Goal: Transaction & Acquisition: Purchase product/service

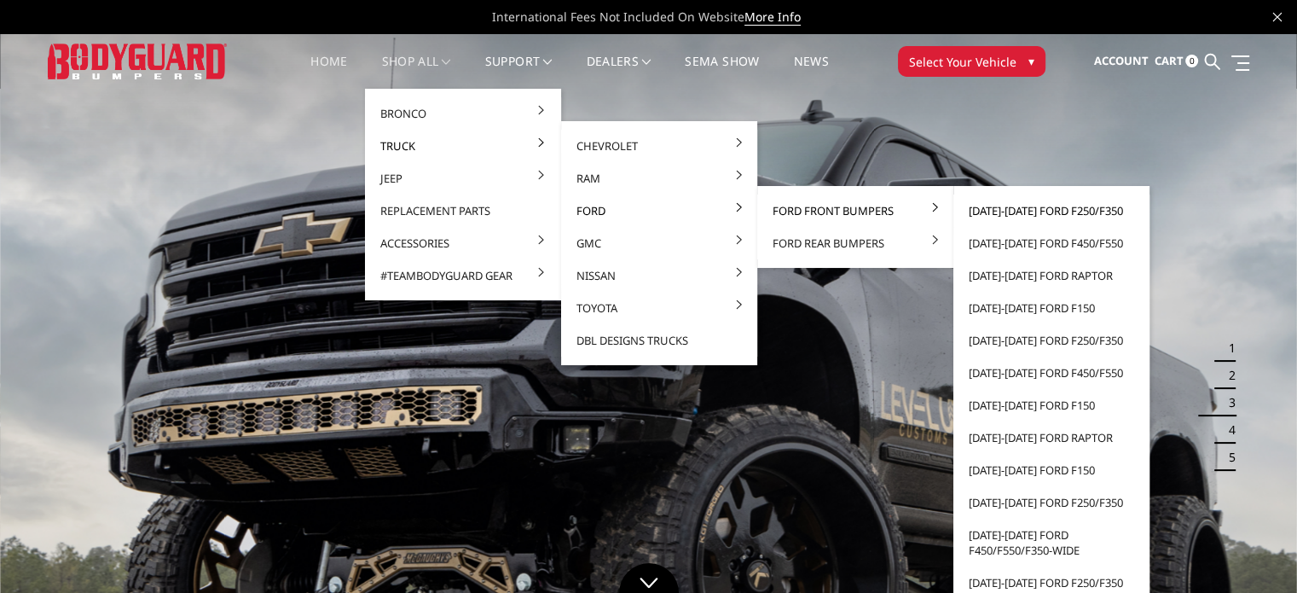
click at [1037, 221] on link "[DATE]-[DATE] Ford F250/F350" at bounding box center [1051, 210] width 183 height 32
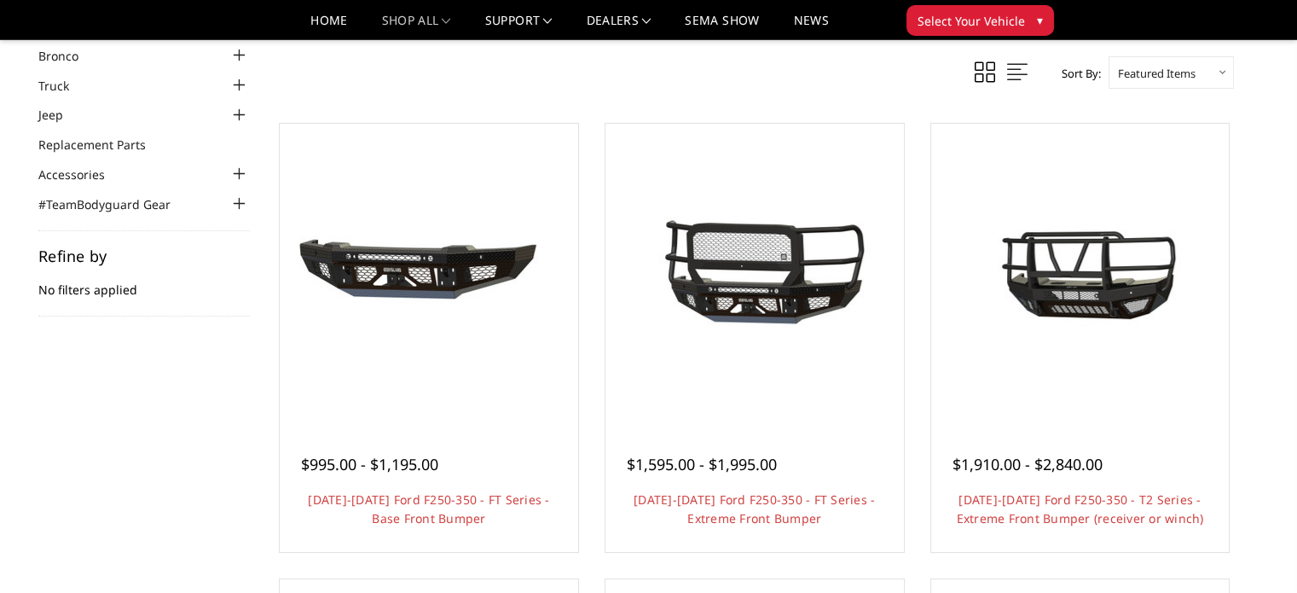
scroll to position [85, 0]
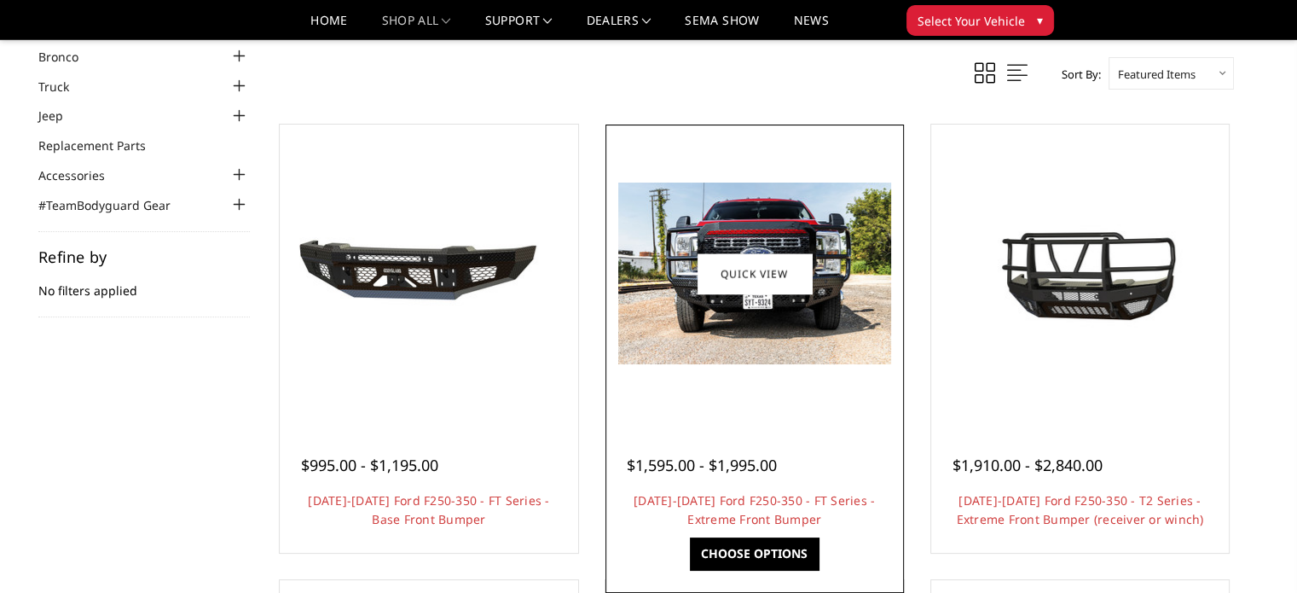
click at [797, 347] on img at bounding box center [754, 274] width 273 height 182
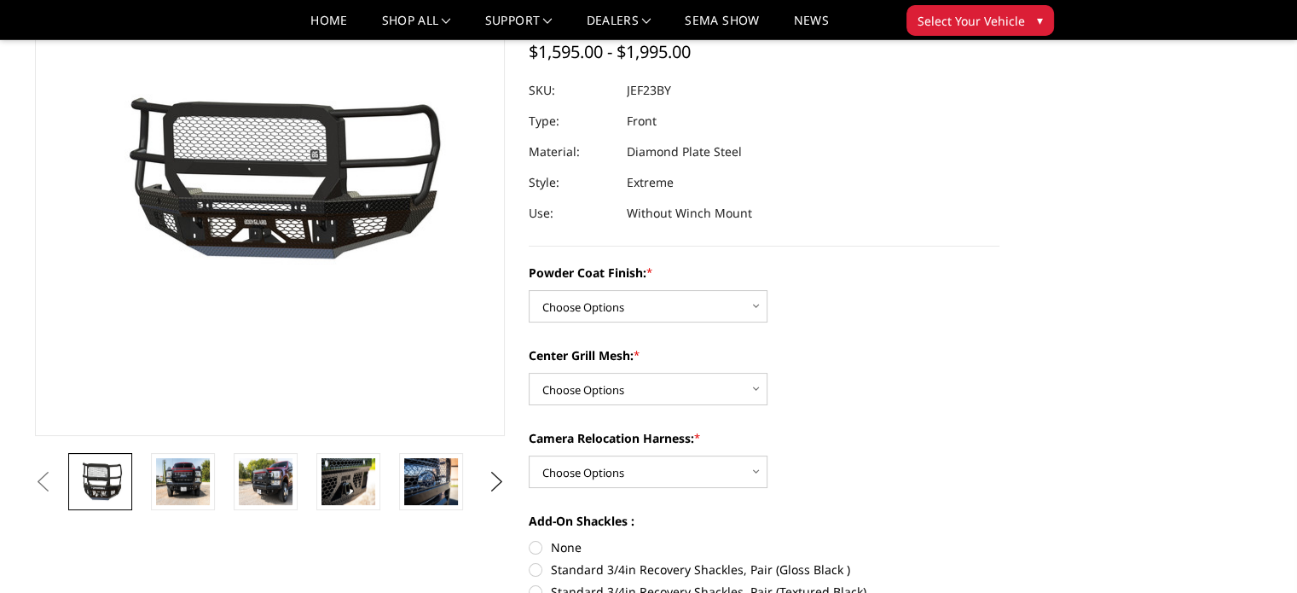
scroll to position [171, 0]
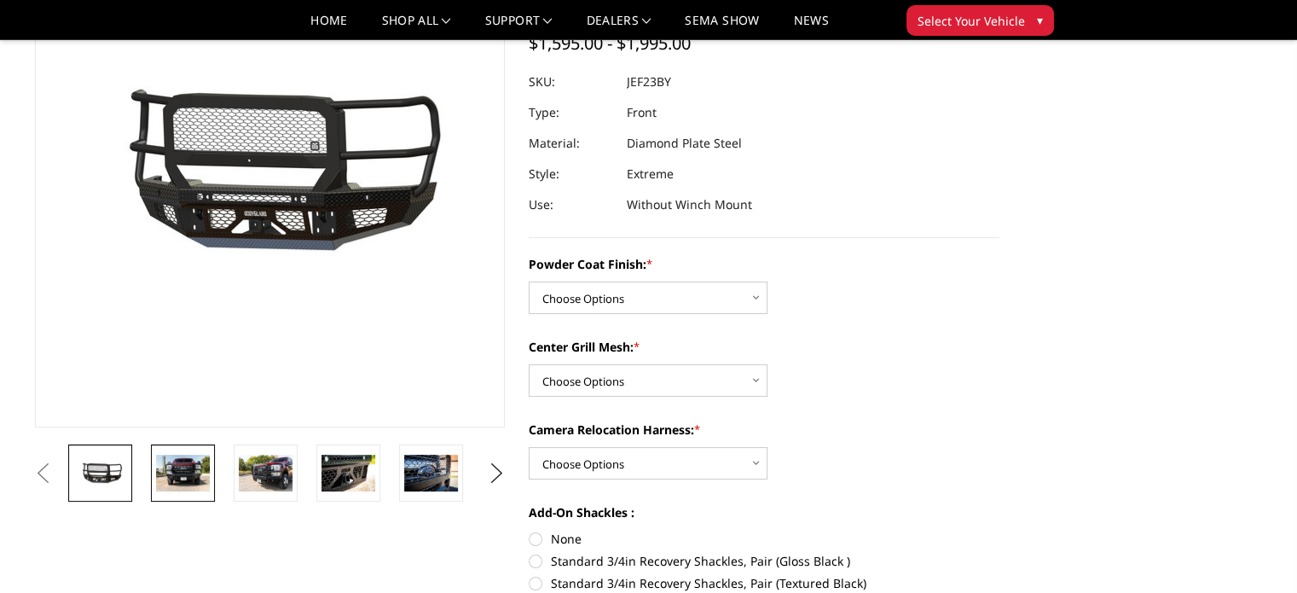
click at [184, 472] on img at bounding box center [183, 473] width 54 height 36
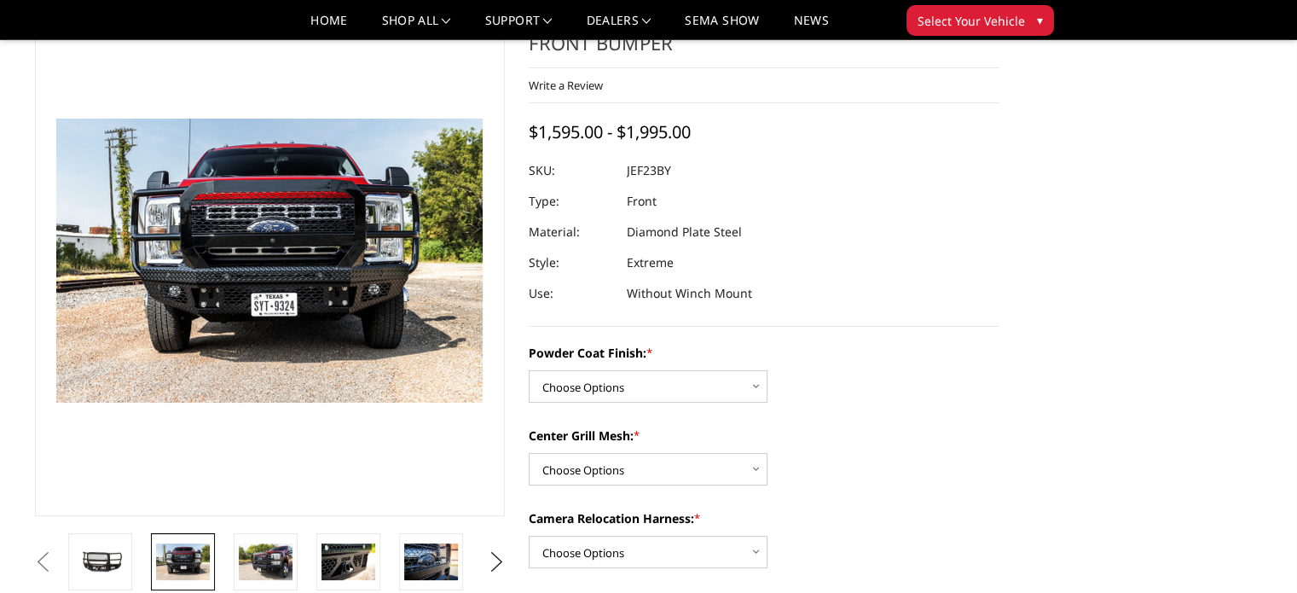
scroll to position [43, 0]
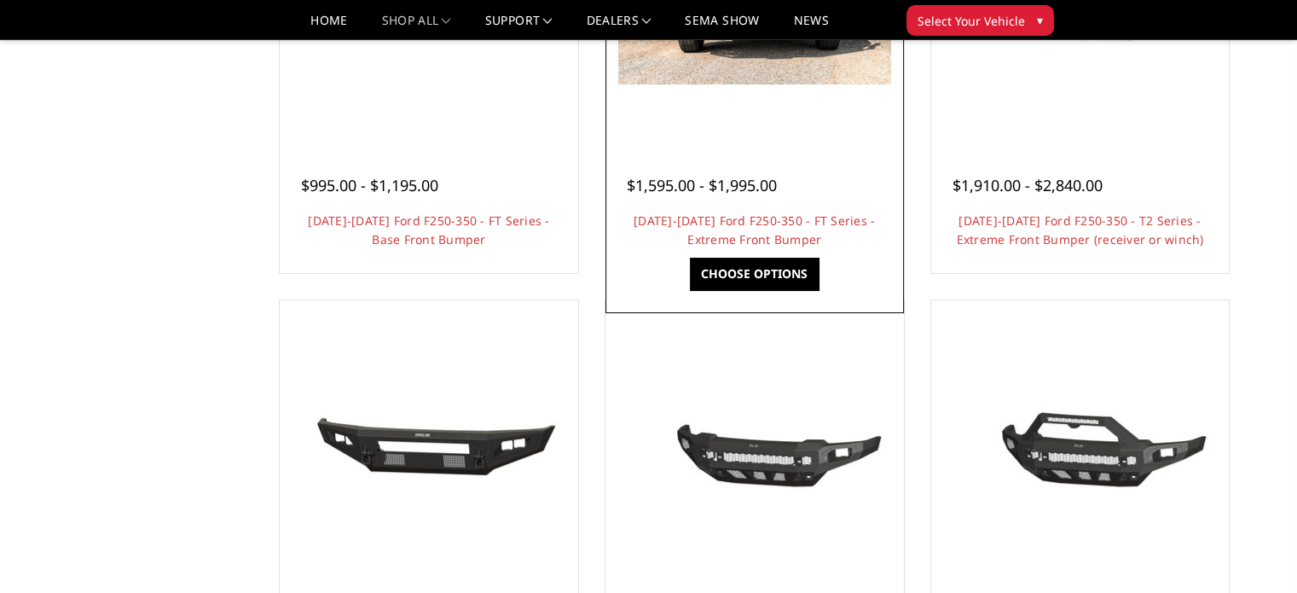
scroll to position [426, 0]
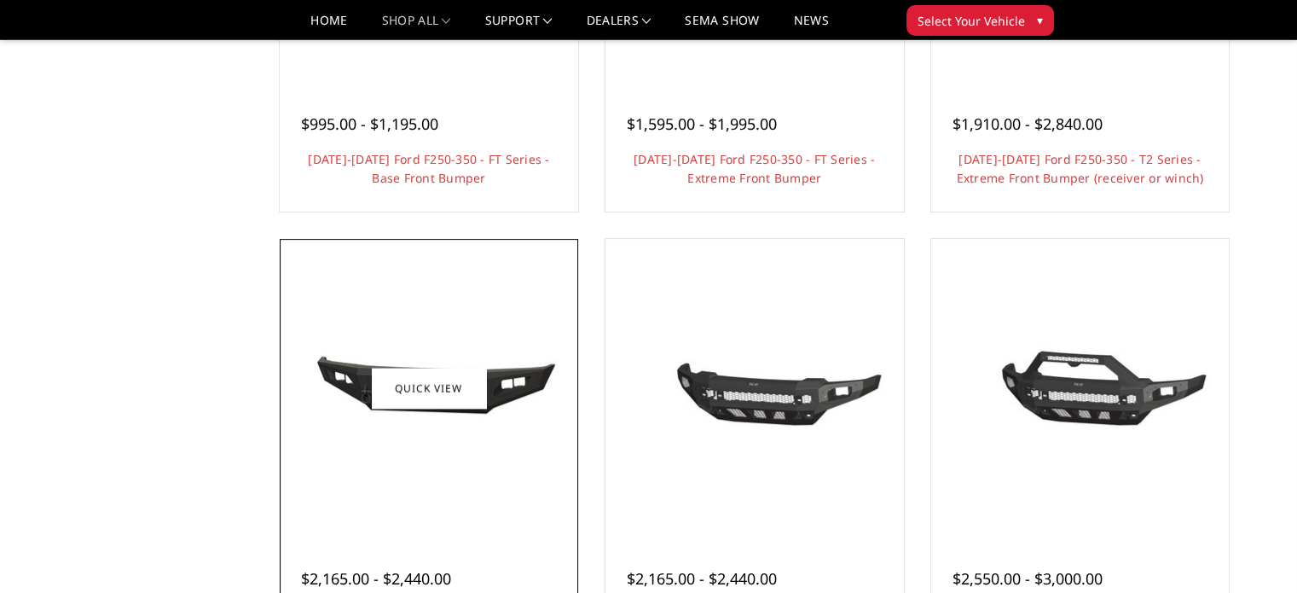
click at [525, 423] on img at bounding box center [429, 387] width 273 height 125
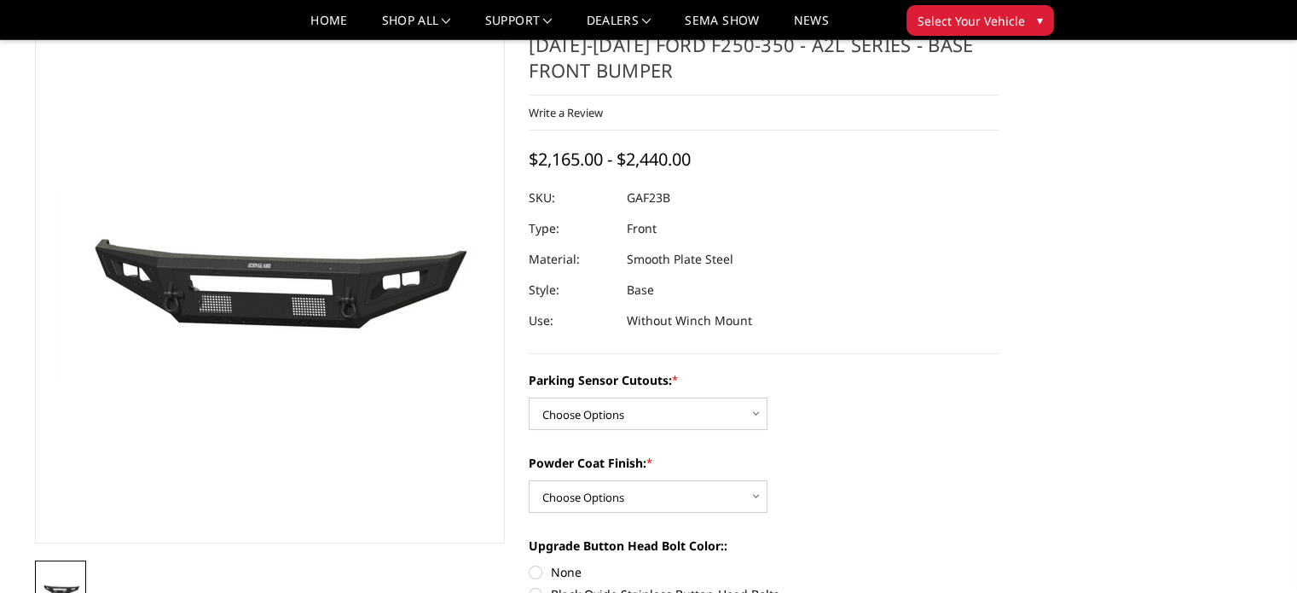
scroll to position [85, 0]
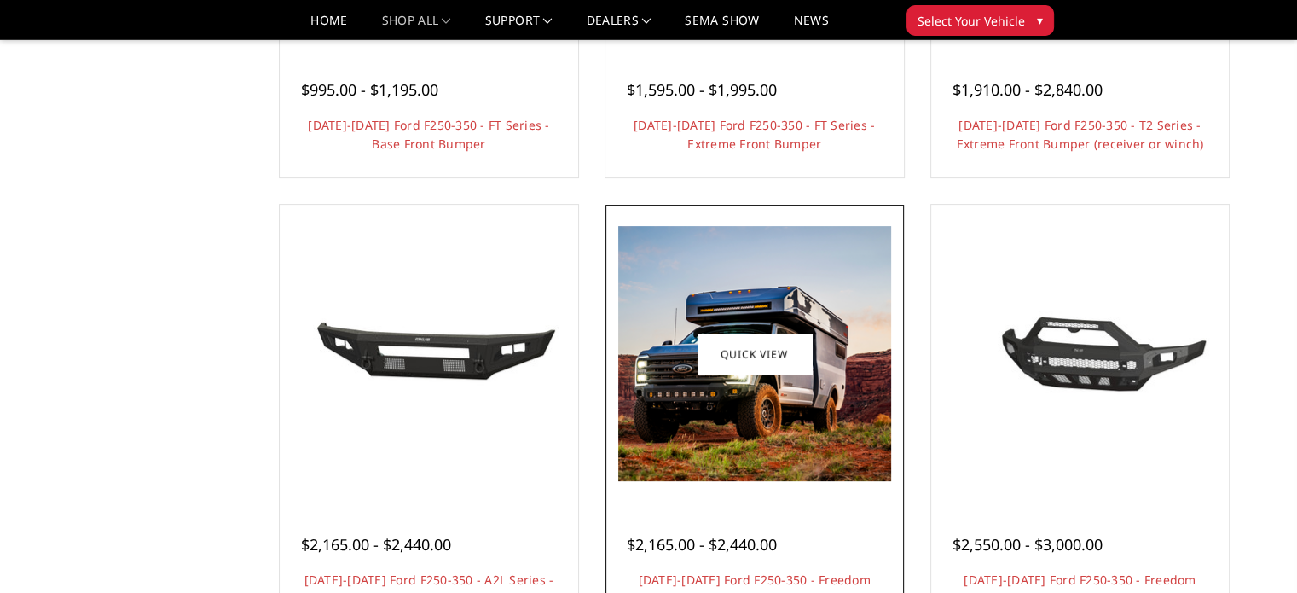
scroll to position [426, 0]
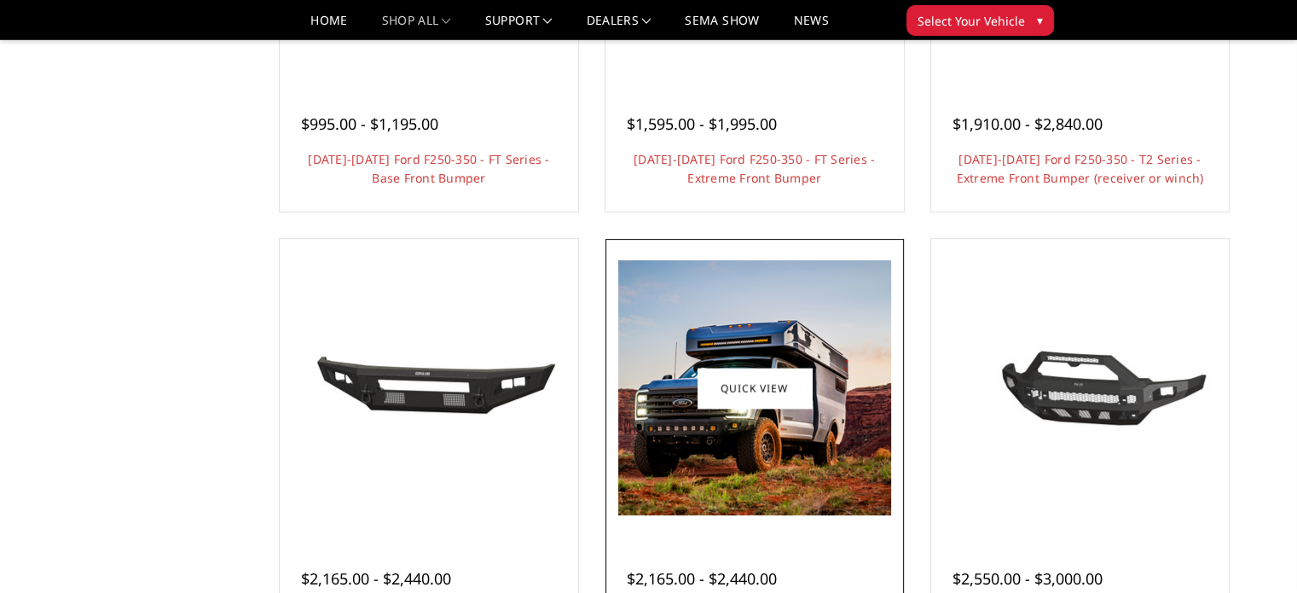
click at [752, 319] on img at bounding box center [754, 387] width 273 height 255
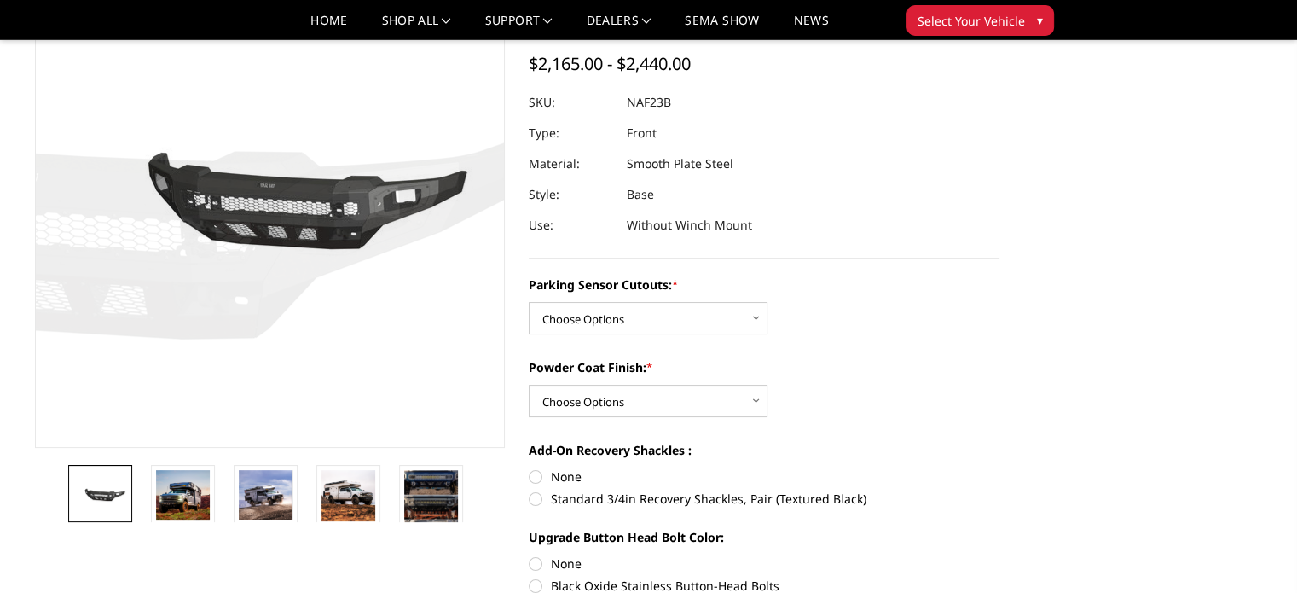
scroll to position [171, 0]
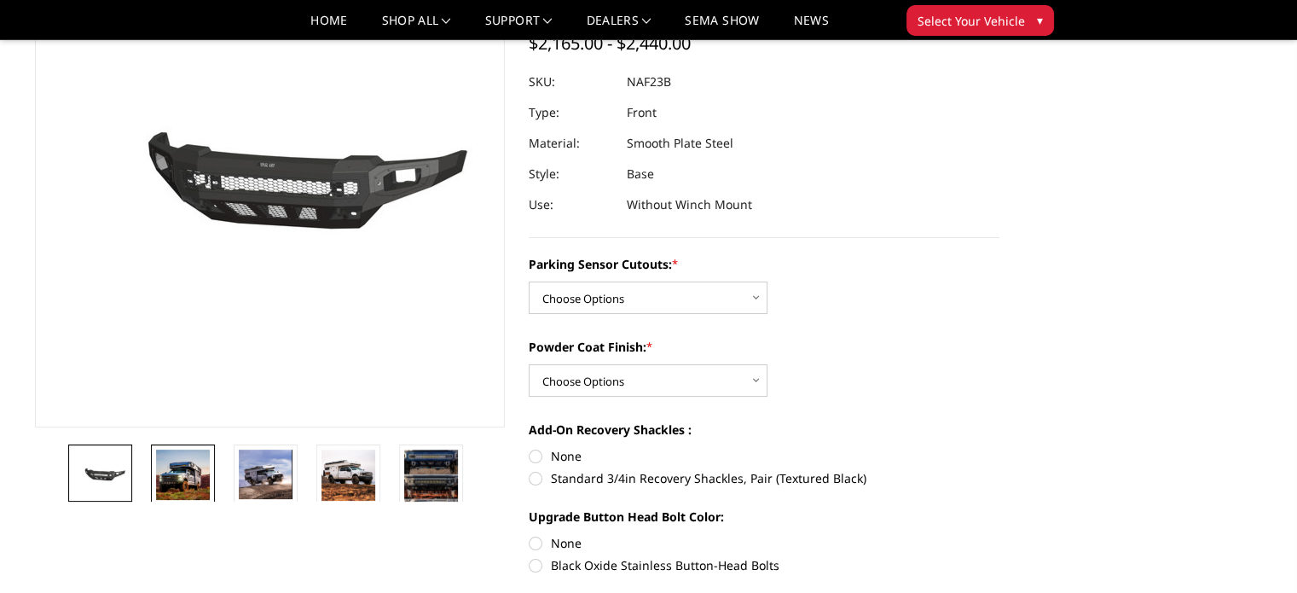
click at [194, 470] on img at bounding box center [183, 474] width 54 height 50
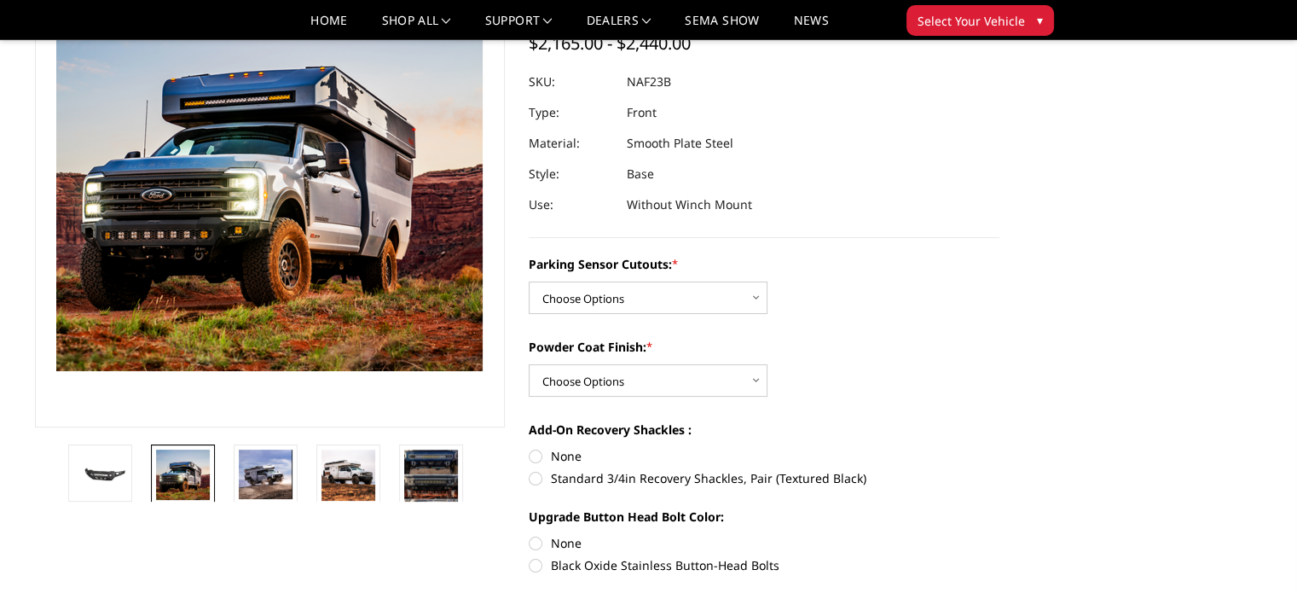
scroll to position [71, 0]
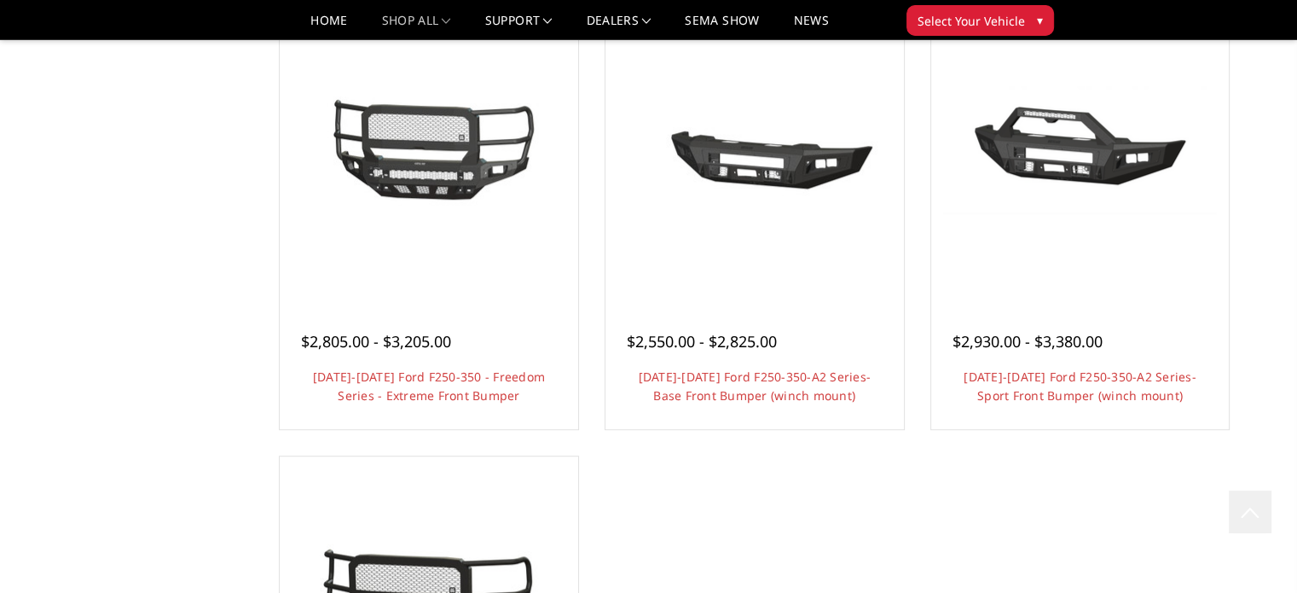
scroll to position [1194, 0]
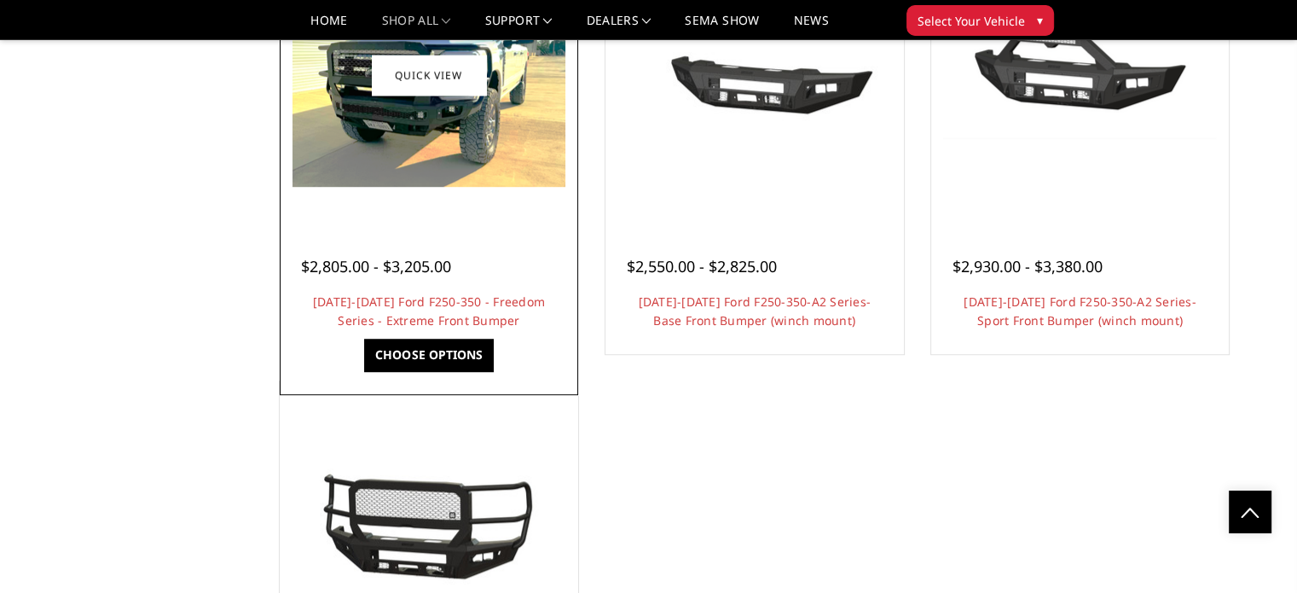
click at [454, 177] on img at bounding box center [429, 75] width 273 height 223
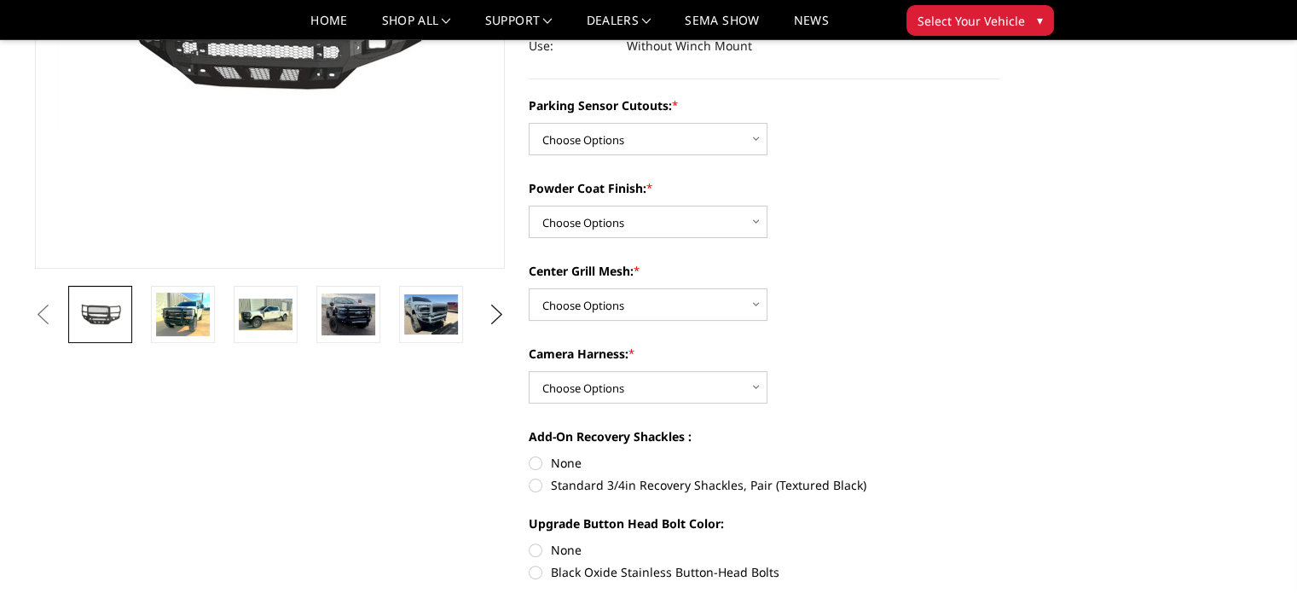
scroll to position [341, 0]
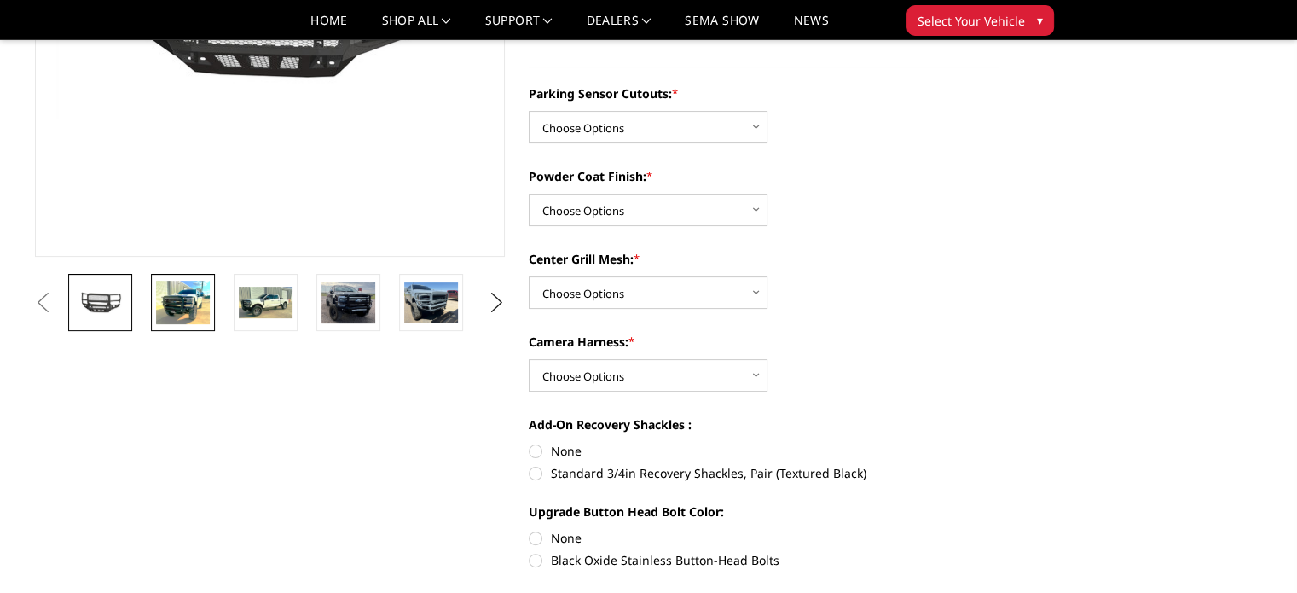
click at [185, 313] on img at bounding box center [183, 302] width 54 height 43
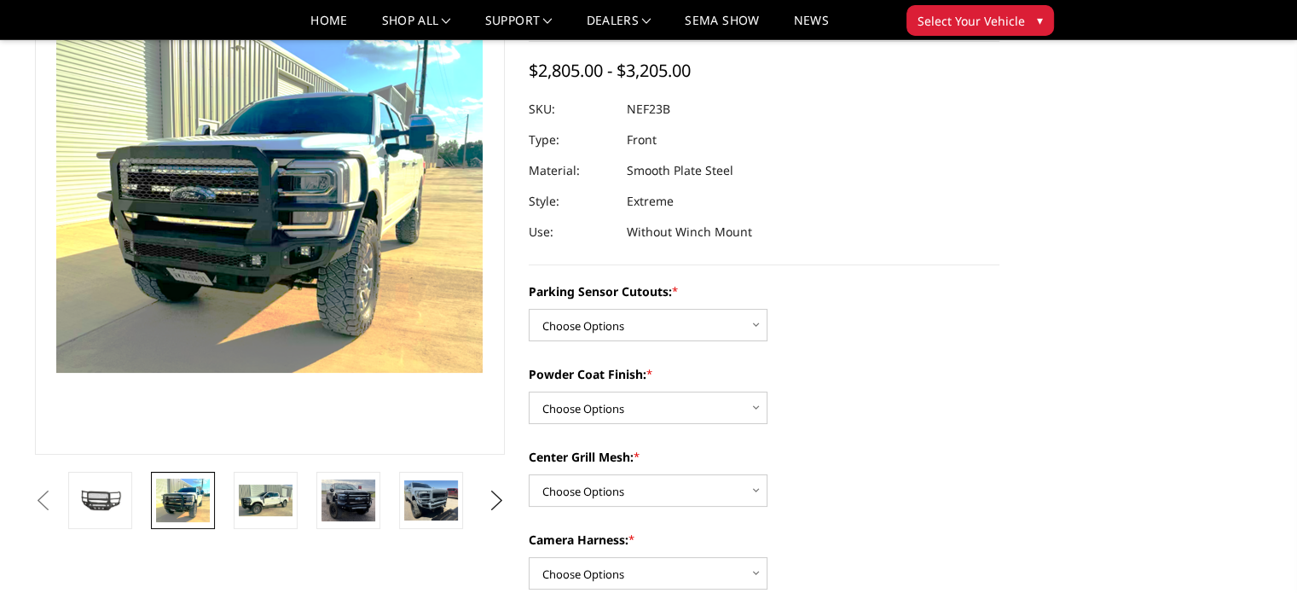
scroll to position [113, 0]
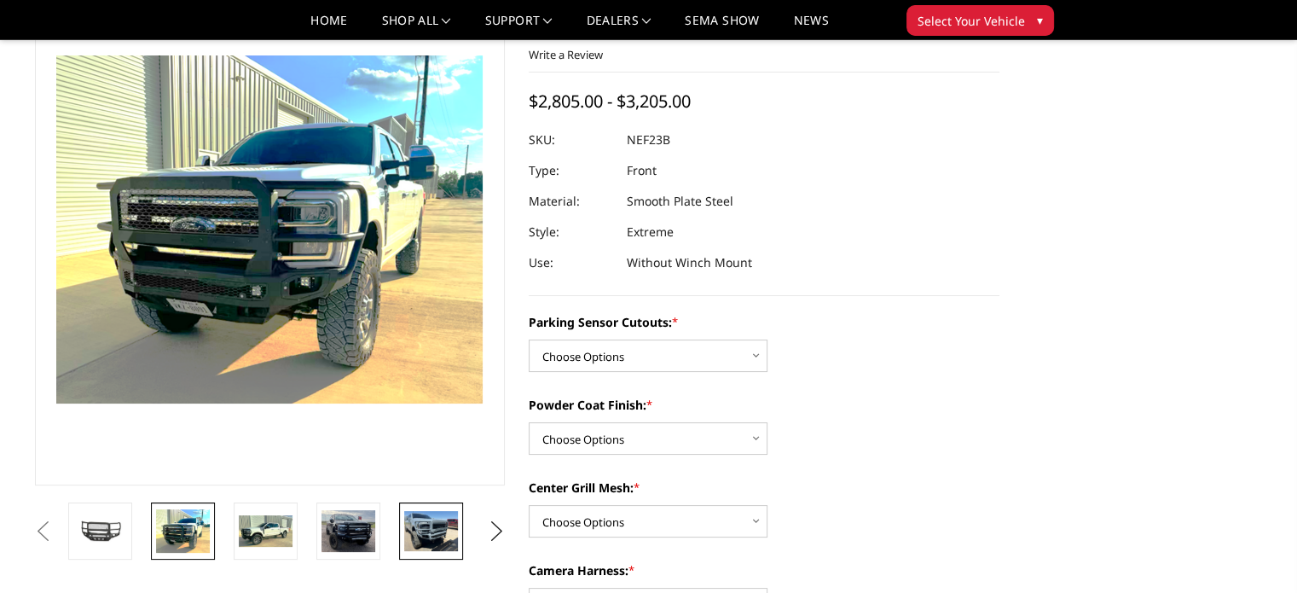
click at [444, 537] on img at bounding box center [431, 531] width 54 height 40
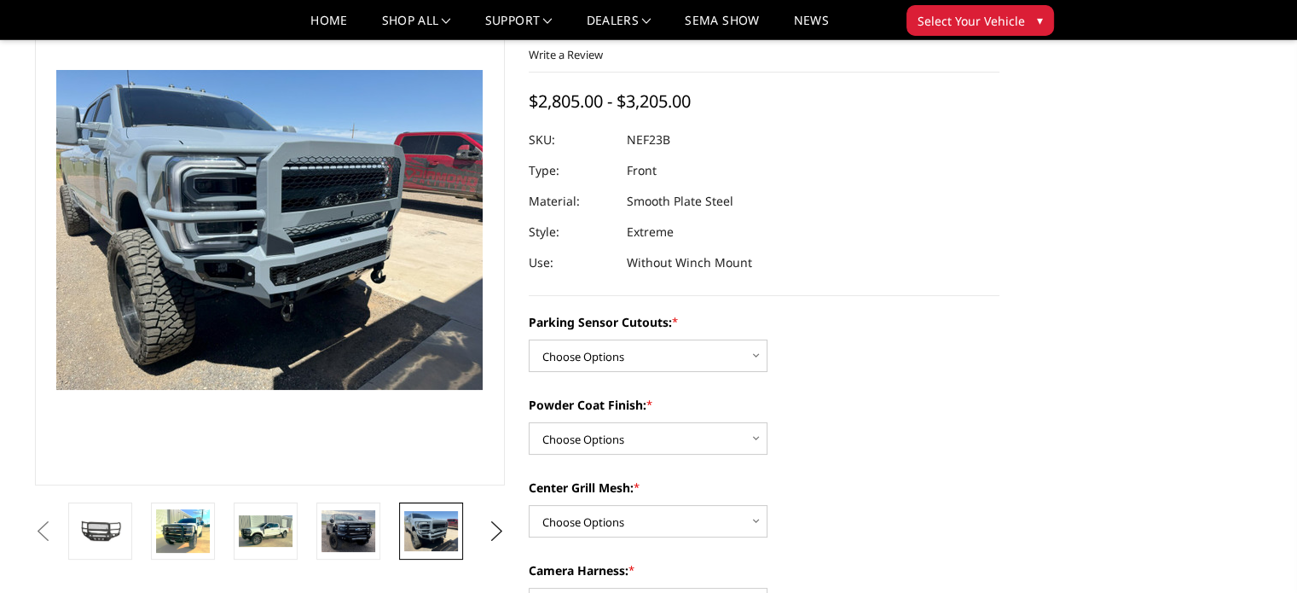
scroll to position [126, 0]
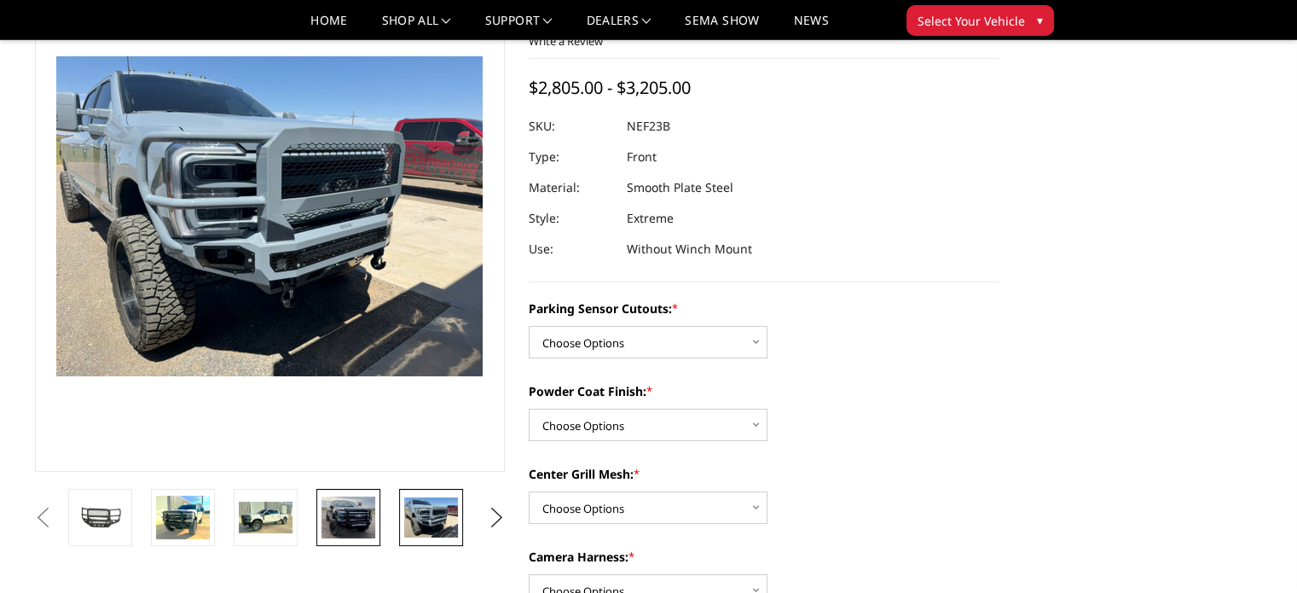
click at [328, 528] on img at bounding box center [349, 517] width 54 height 42
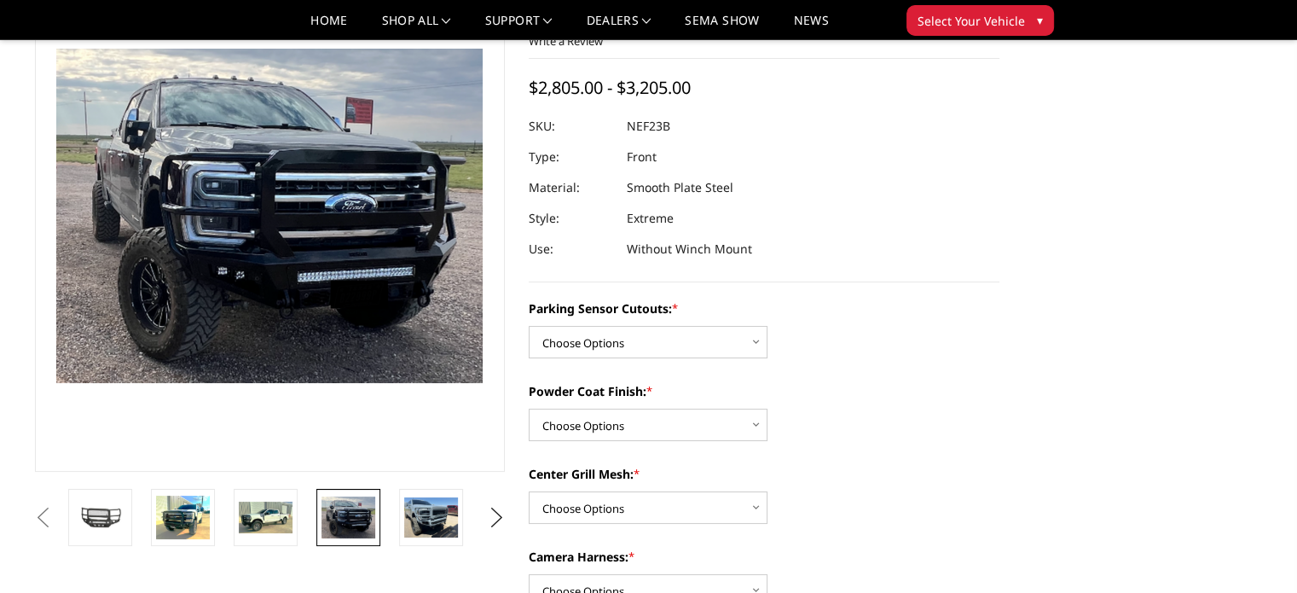
scroll to position [119, 0]
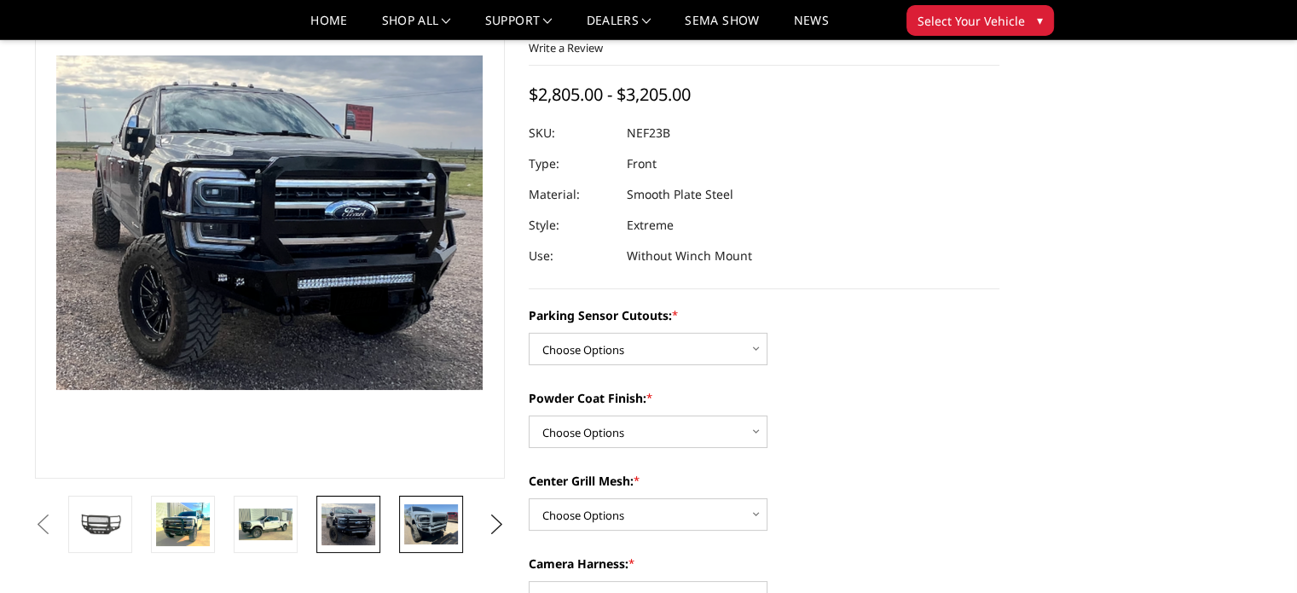
click at [441, 527] on img at bounding box center [431, 524] width 54 height 40
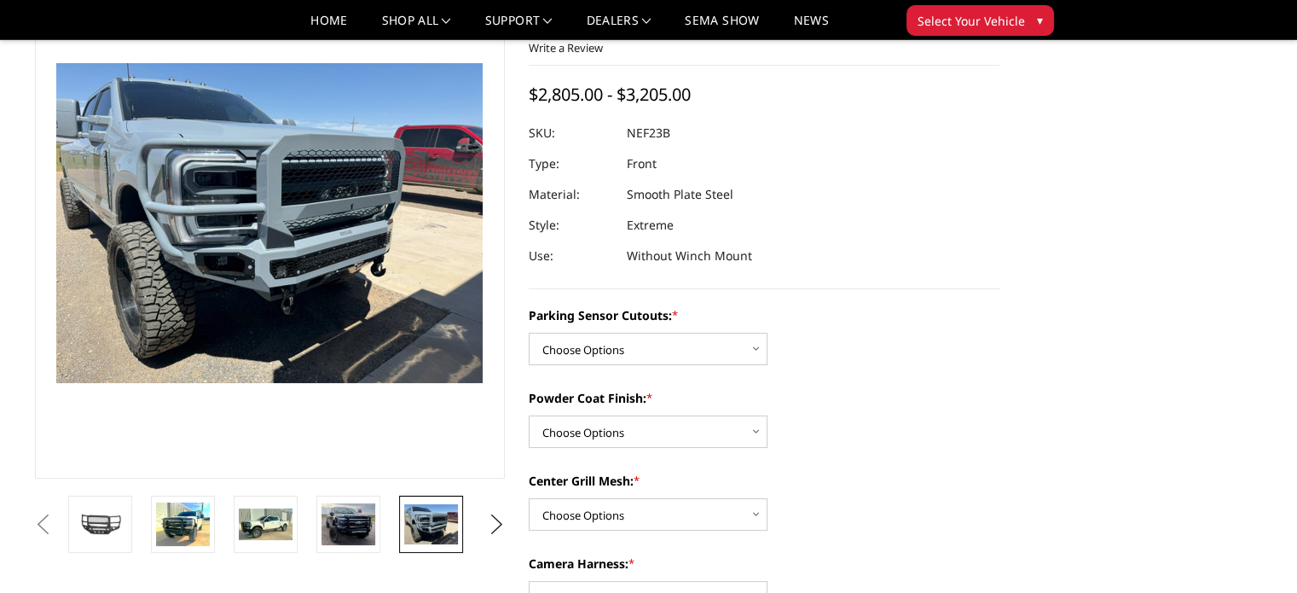
scroll to position [126, 0]
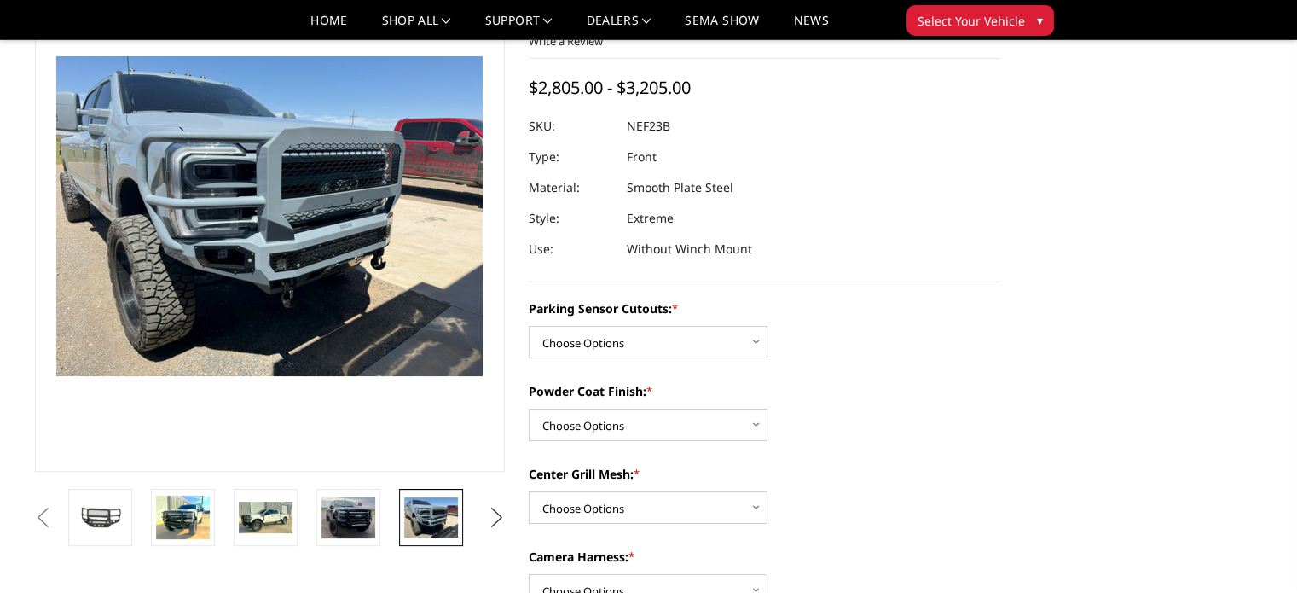
click at [498, 512] on button "Next" at bounding box center [497, 518] width 26 height 26
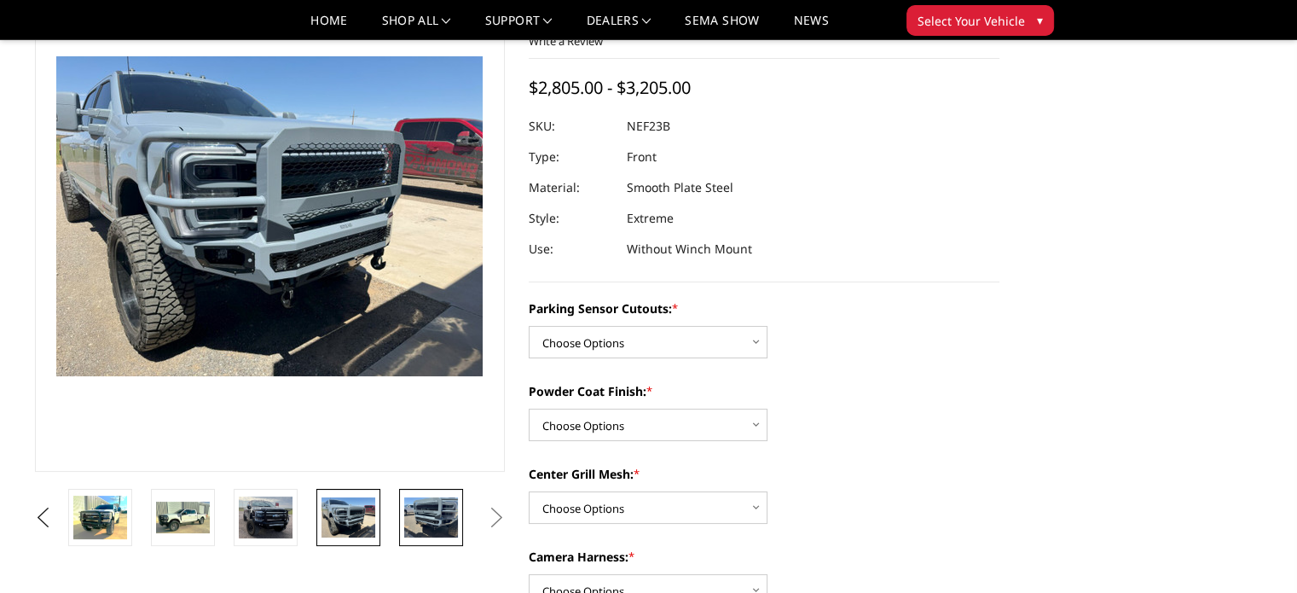
click at [439, 518] on img at bounding box center [431, 517] width 54 height 40
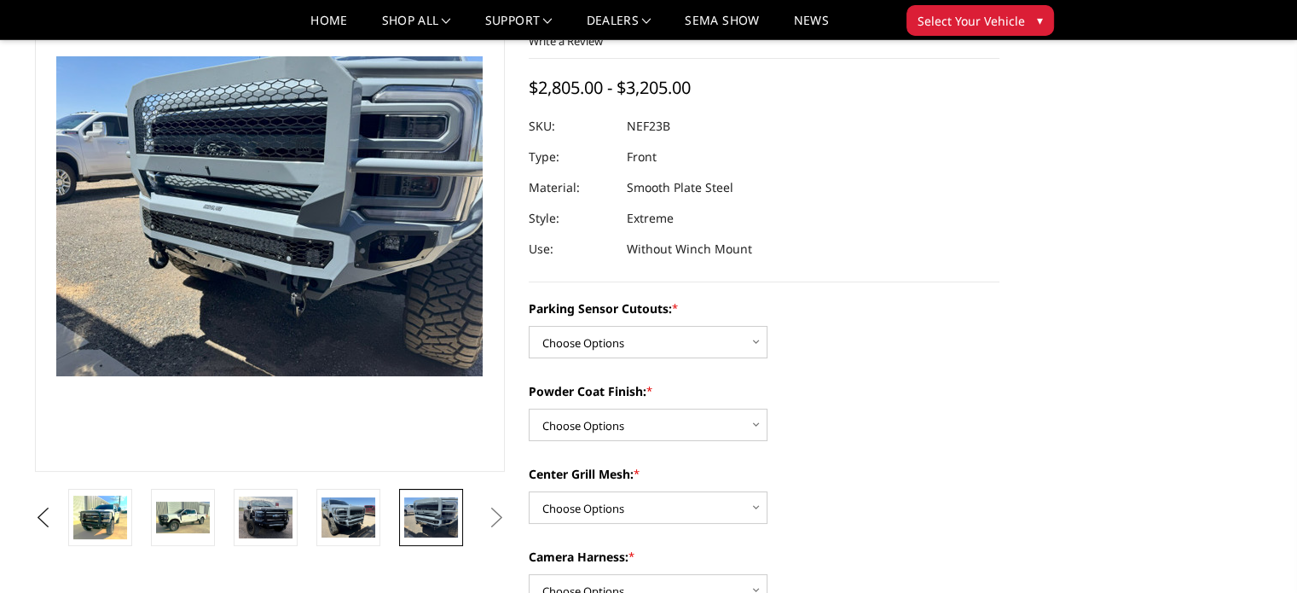
click at [492, 522] on button "Next" at bounding box center [497, 518] width 26 height 26
click at [266, 536] on img at bounding box center [266, 517] width 54 height 42
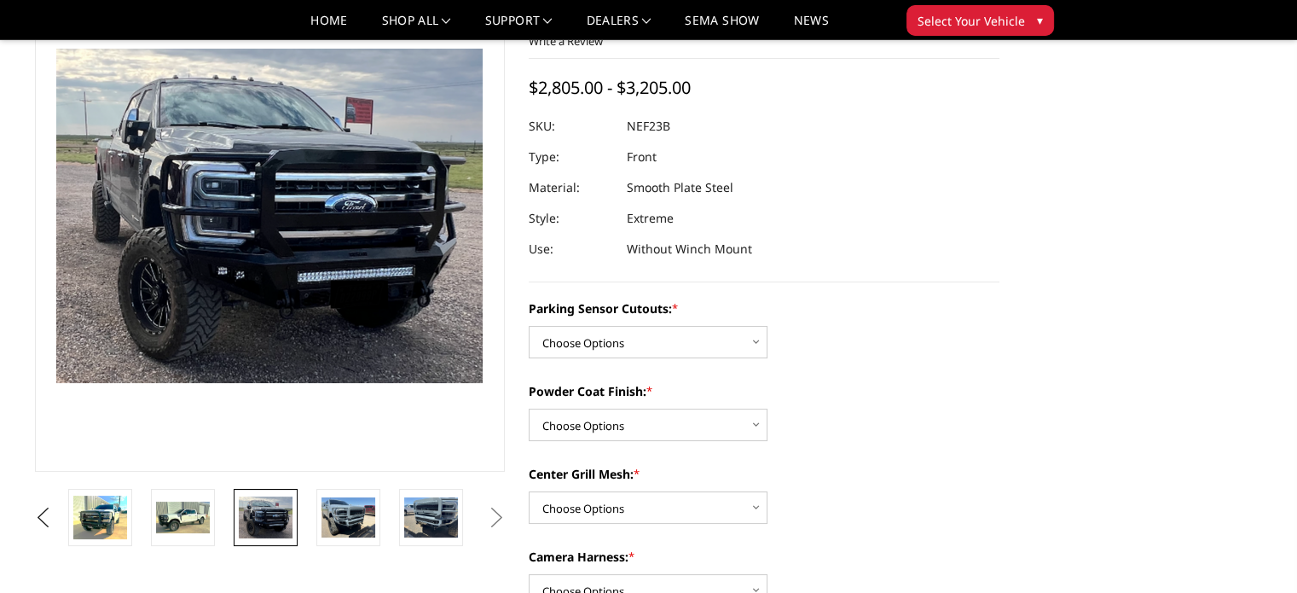
scroll to position [119, 0]
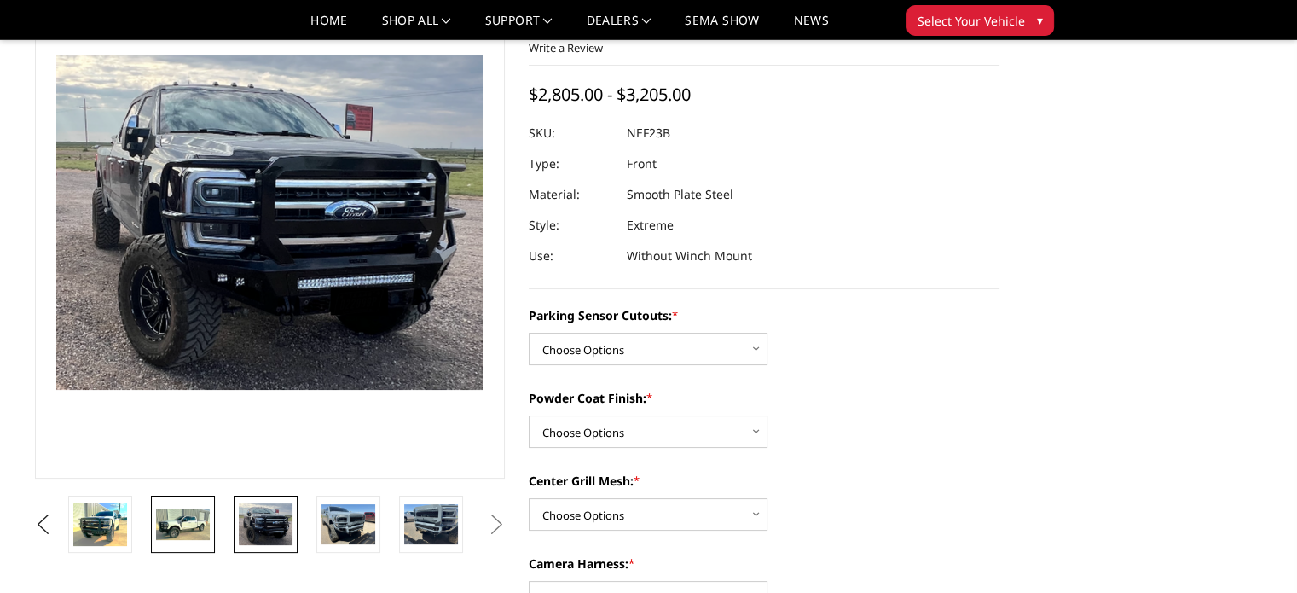
click at [171, 525] on img at bounding box center [183, 524] width 54 height 32
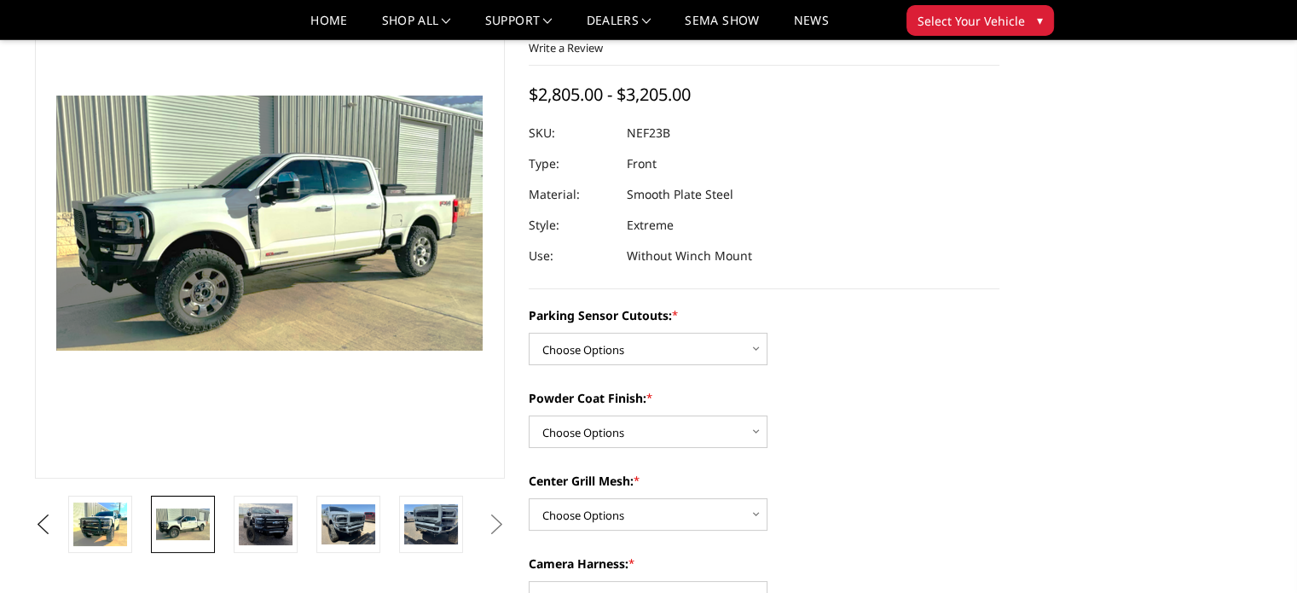
scroll to position [159, 0]
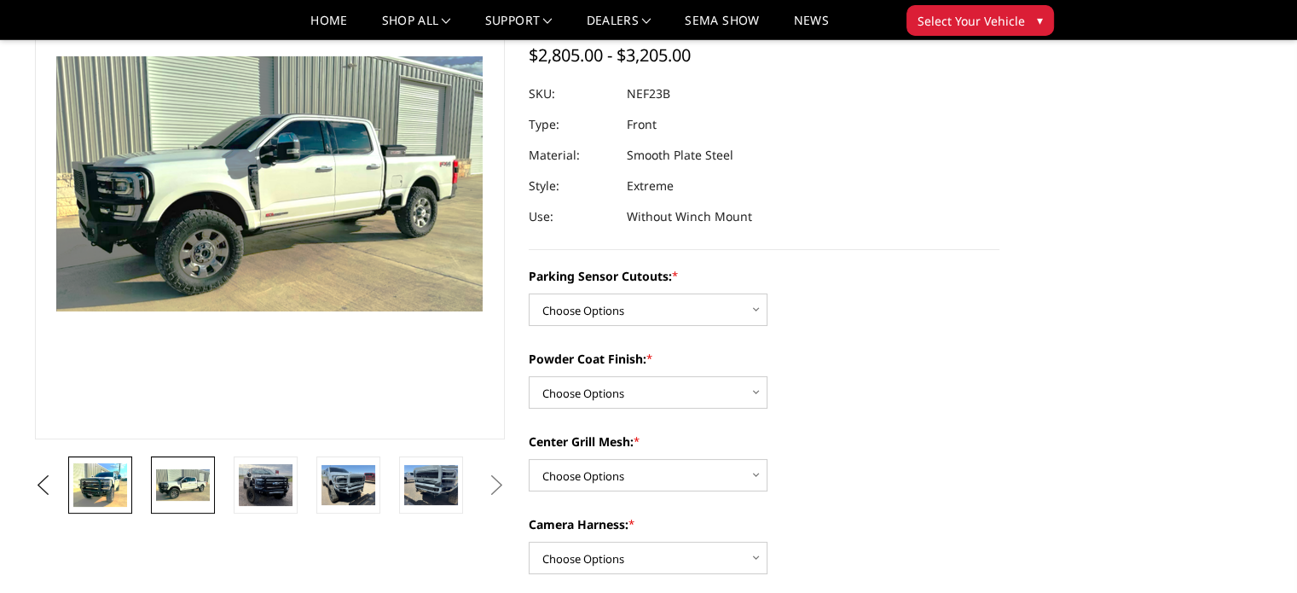
click at [109, 500] on img at bounding box center [100, 484] width 54 height 43
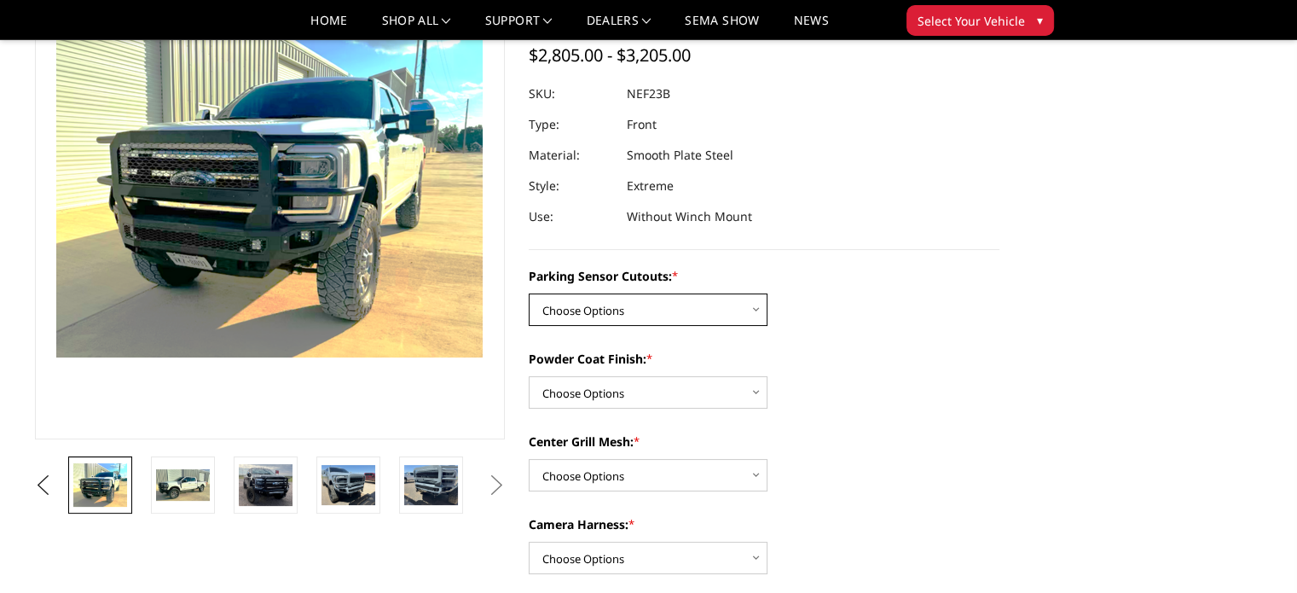
click at [693, 315] on select "Choose Options No - Without Parking Sensor Cutouts Yes - With Parking Sensor Cu…" at bounding box center [648, 309] width 239 height 32
select select "2583"
click at [529, 293] on select "Choose Options No - Without Parking Sensor Cutouts Yes - With Parking Sensor Cu…" at bounding box center [648, 309] width 239 height 32
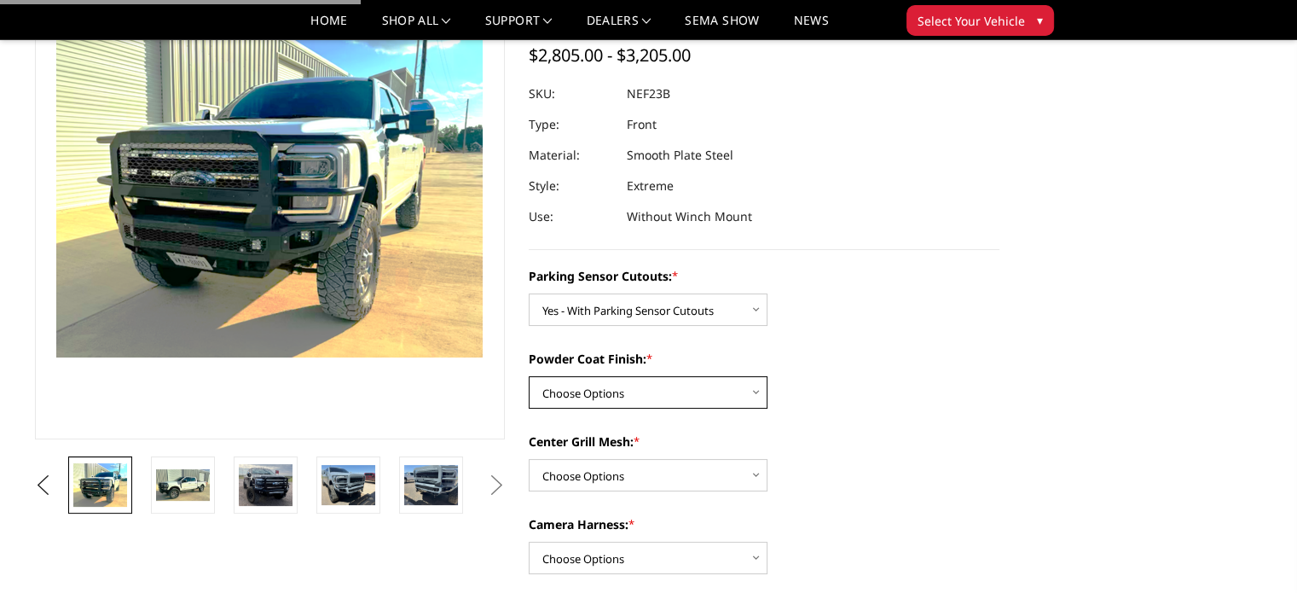
click at [688, 394] on select "Choose Options Bare Metal Textured Black Powder Coat" at bounding box center [648, 392] width 239 height 32
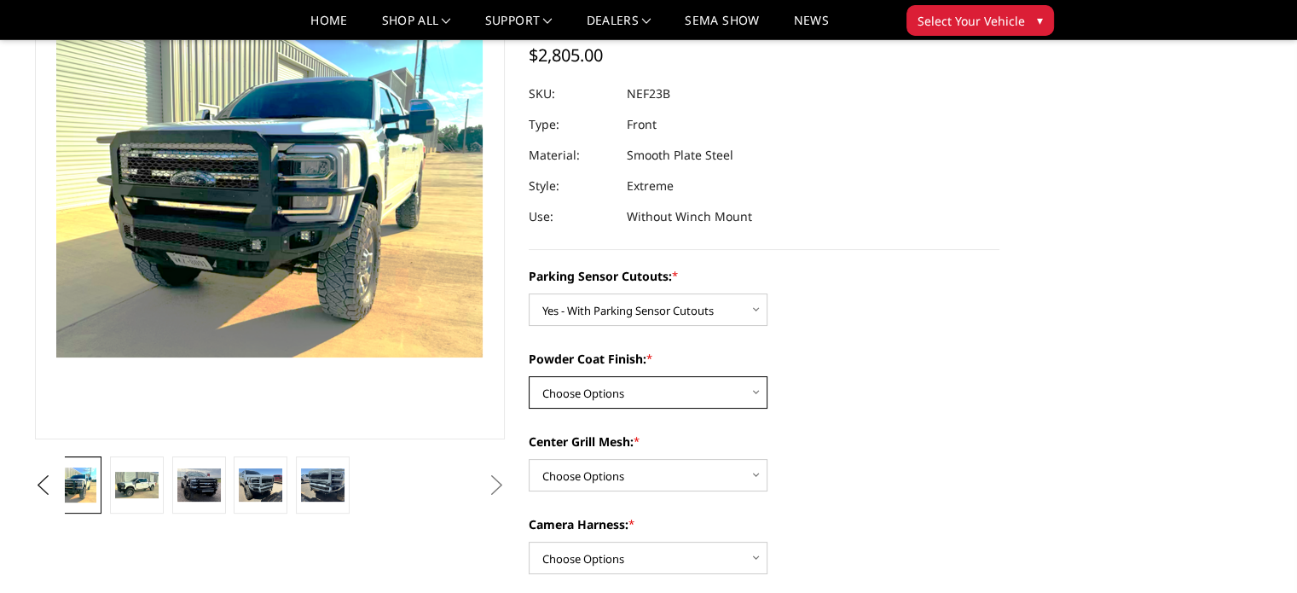
select select "2585"
click at [529, 376] on select "Choose Options Bare Metal Textured Black Powder Coat" at bounding box center [648, 392] width 239 height 32
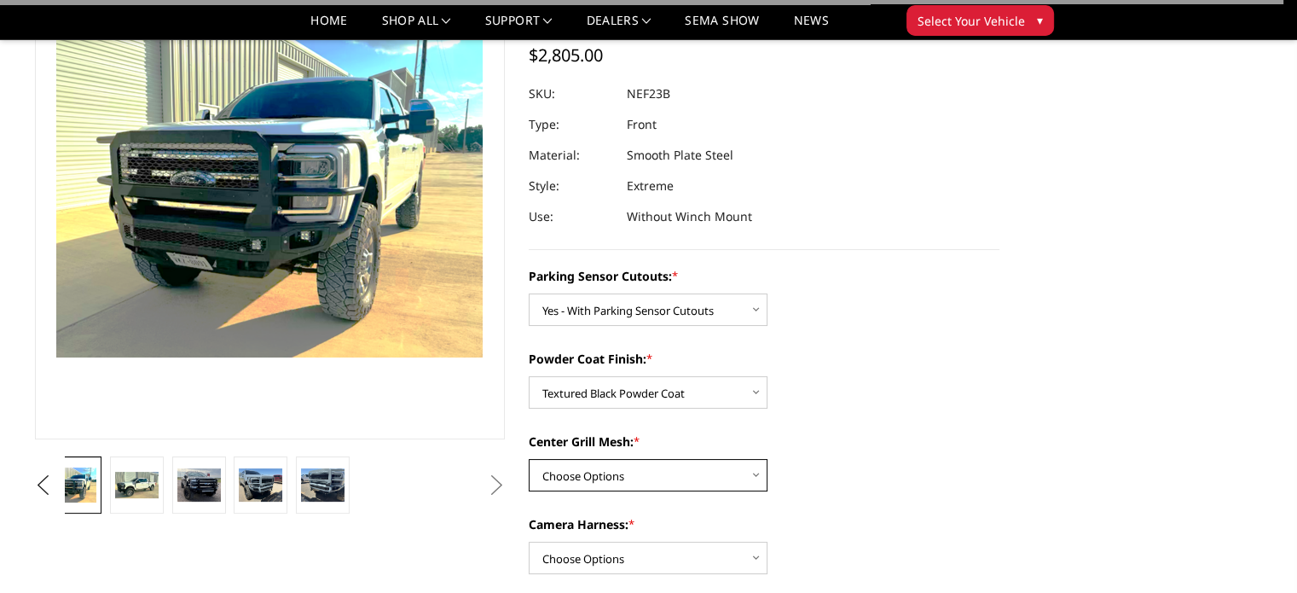
click at [703, 461] on select "Choose Options With Center Grill Mesh Without Center Grill Mesh" at bounding box center [648, 475] width 239 height 32
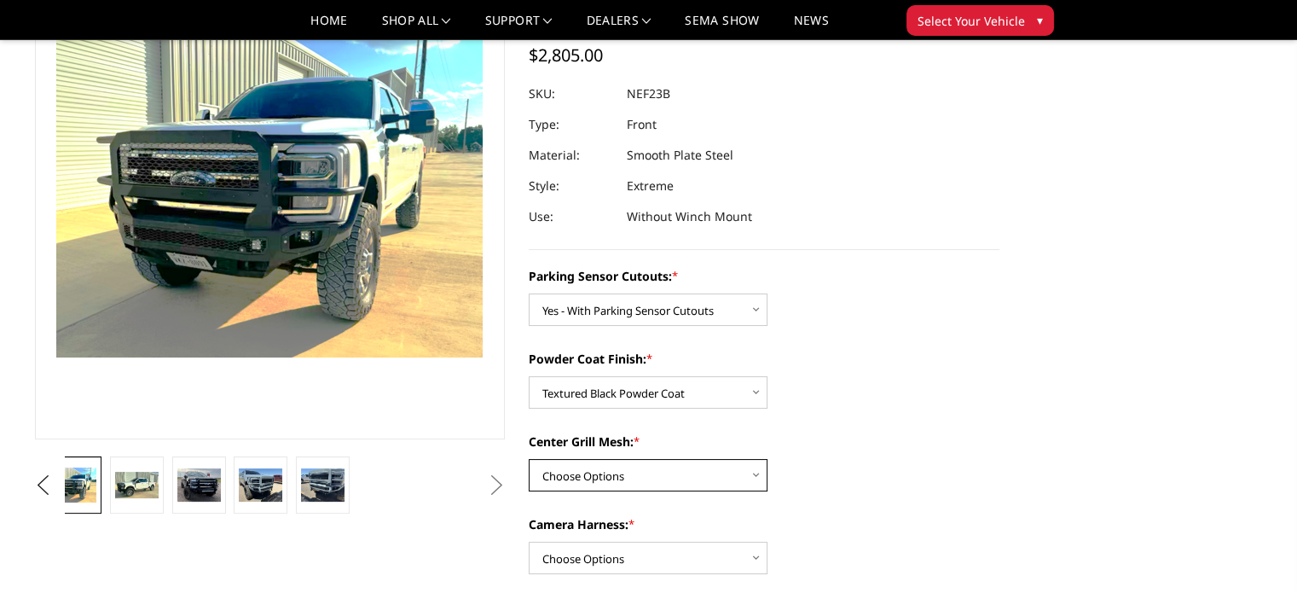
select select "2586"
click at [529, 459] on select "Choose Options With Center Grill Mesh Without Center Grill Mesh" at bounding box center [648, 475] width 239 height 32
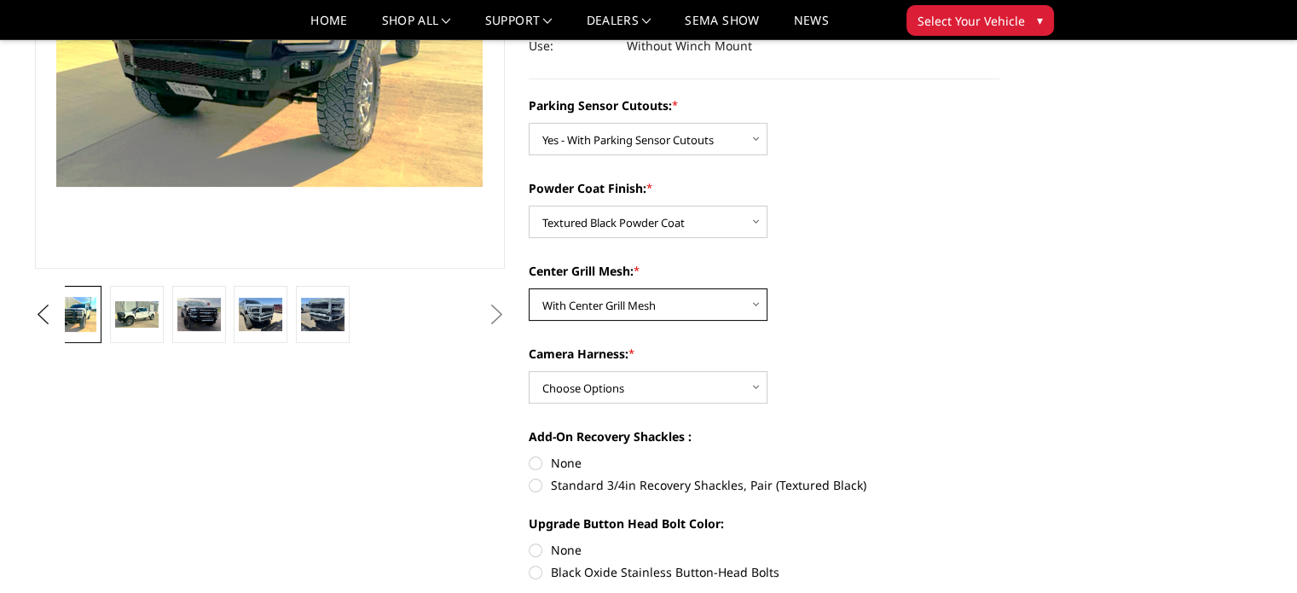
click at [733, 302] on select "Choose Options With Center Grill Mesh Without Center Grill Mesh" at bounding box center [648, 304] width 239 height 32
click at [715, 394] on select "Choose Options WITH Camera Harness WITHOUT Camera Harness" at bounding box center [648, 387] width 239 height 32
select select "2588"
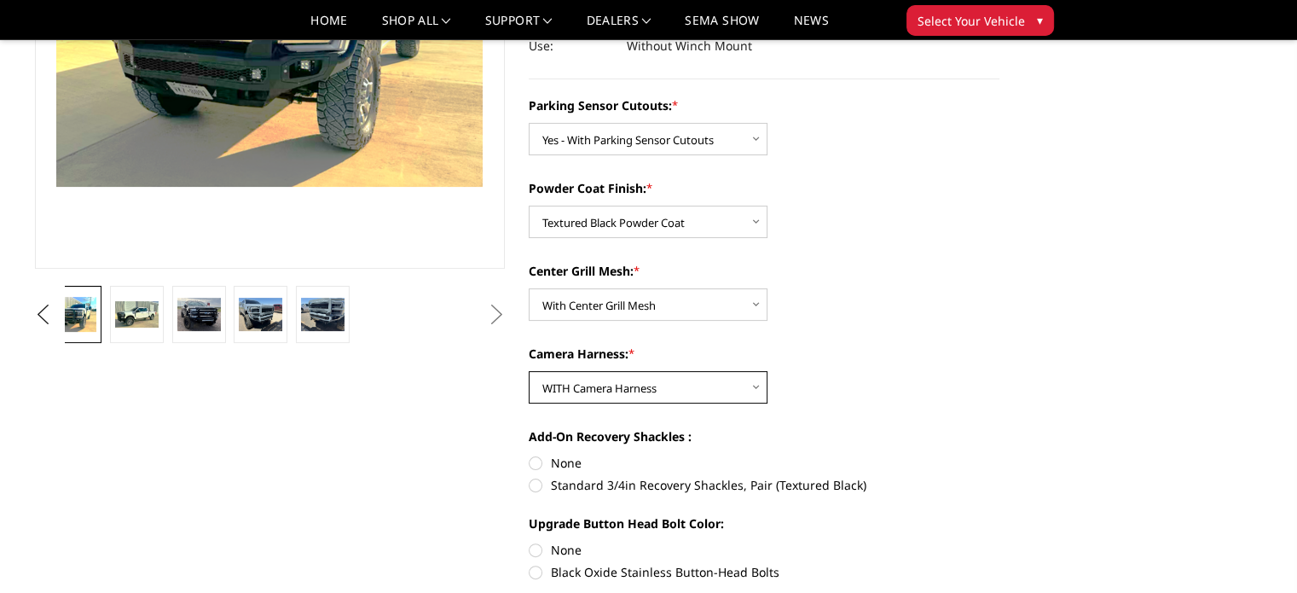
click at [529, 371] on select "Choose Options WITH Camera Harness WITHOUT Camera Harness" at bounding box center [648, 387] width 239 height 32
click at [536, 487] on label "Standard 3/4in Recovery Shackles, Pair (Textured Black)" at bounding box center [764, 485] width 471 height 18
click at [1000, 455] on input "Standard 3/4in Recovery Shackles, Pair (Textured Black)" at bounding box center [1000, 454] width 1 height 1
radio input "true"
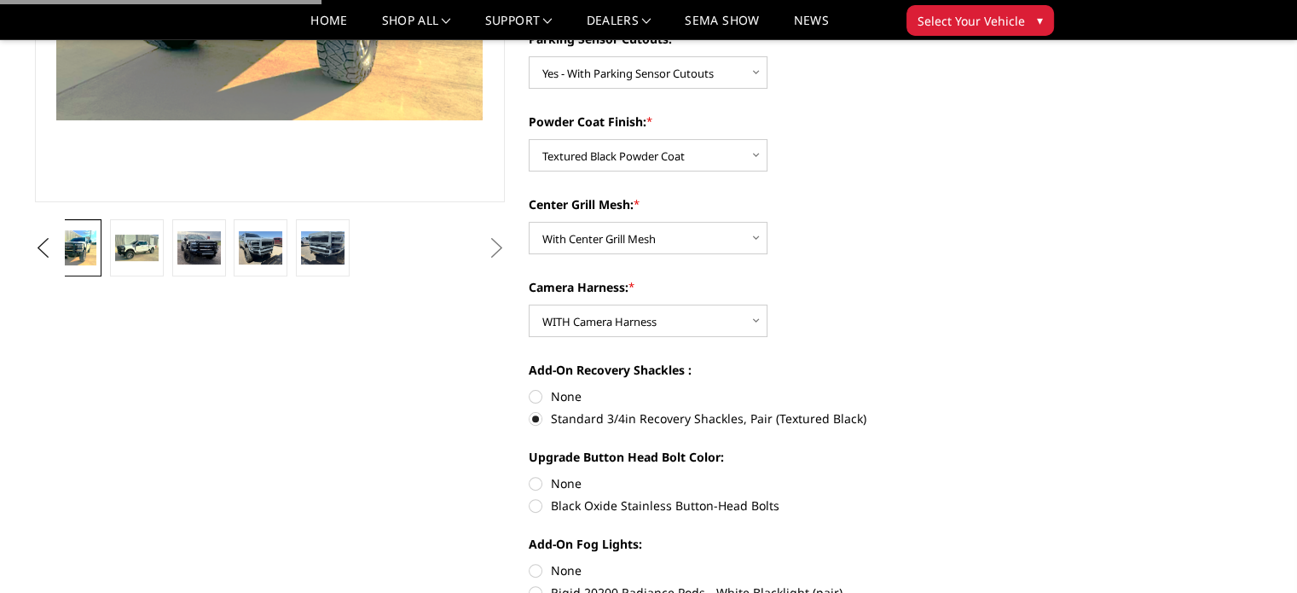
scroll to position [500, 0]
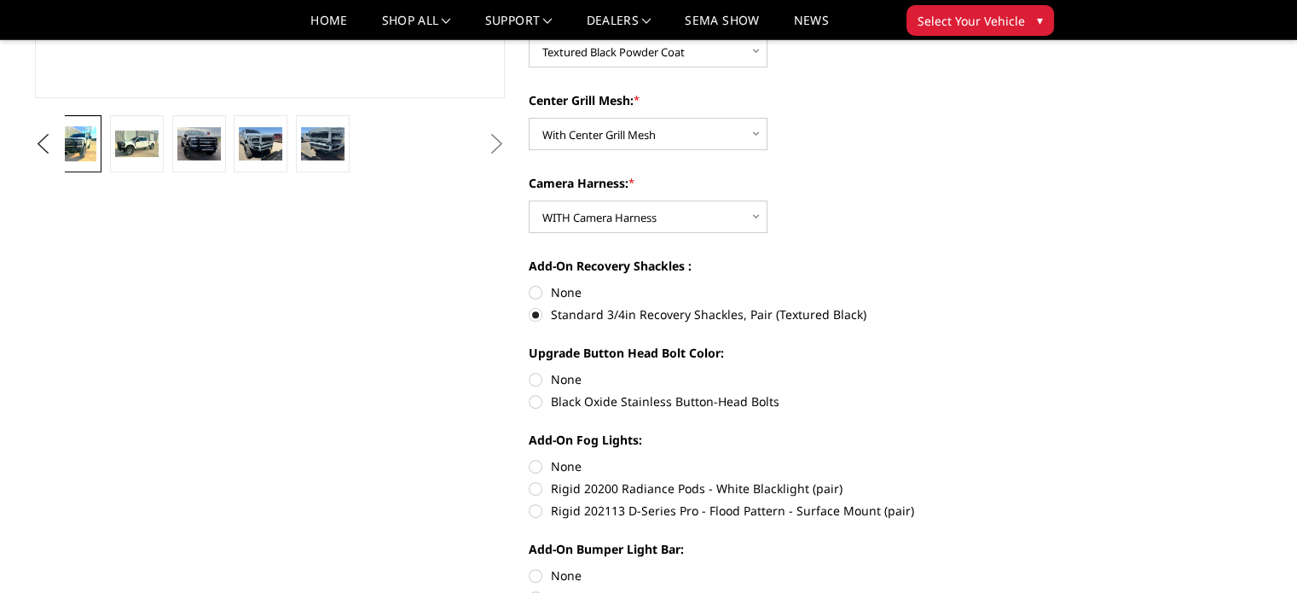
click at [537, 398] on label "Black Oxide Stainless Button-Head Bolts" at bounding box center [764, 401] width 471 height 18
click at [1000, 371] on input "Black Oxide Stainless Button-Head Bolts" at bounding box center [1000, 370] width 1 height 1
radio input "true"
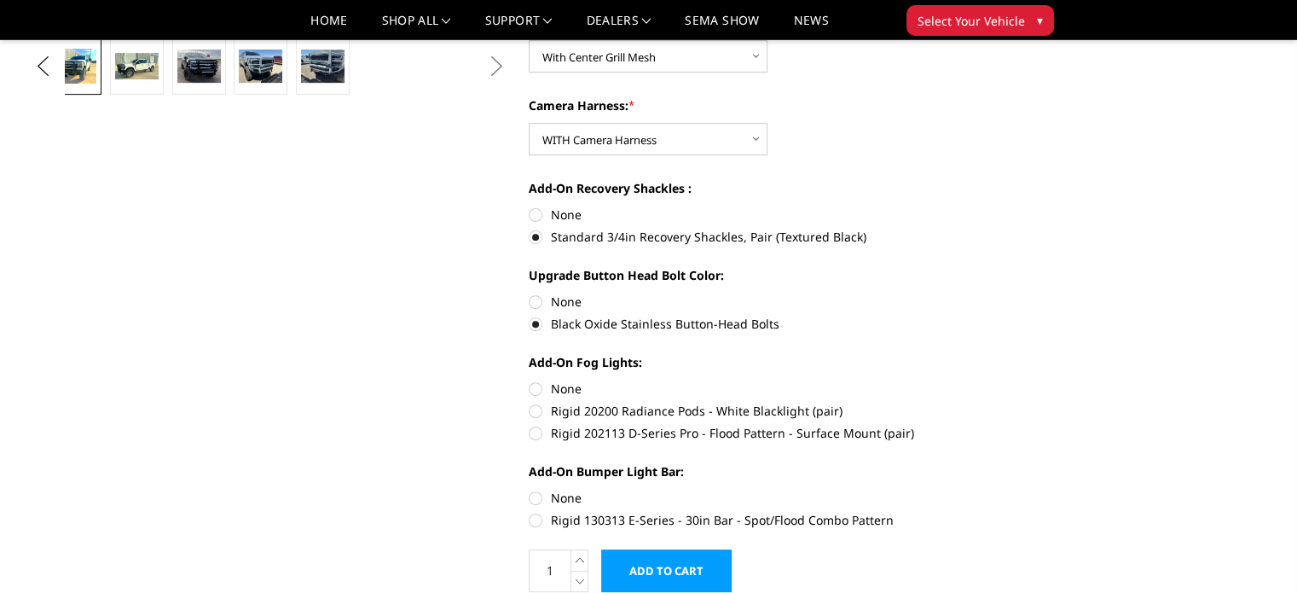
scroll to position [585, 0]
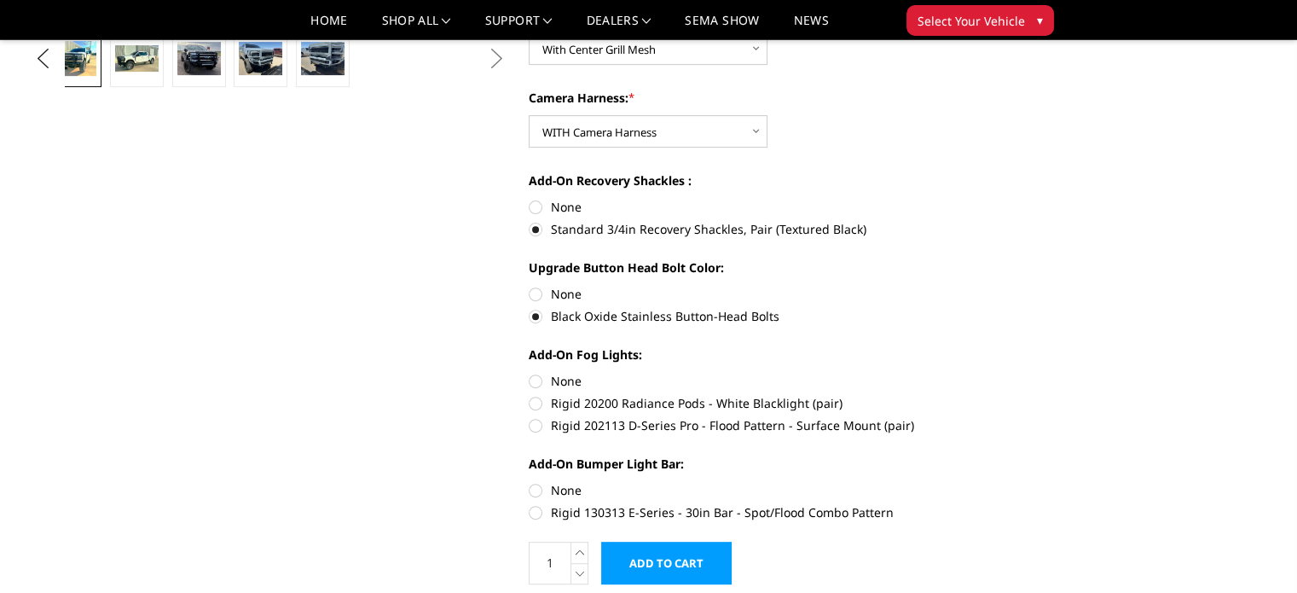
click at [687, 425] on label "Rigid 202113 D-Series Pro - Flood Pattern - Surface Mount (pair)" at bounding box center [764, 425] width 471 height 18
click at [1000, 395] on input "Rigid 202113 D-Series Pro - Flood Pattern - Surface Mount (pair)" at bounding box center [1000, 394] width 1 height 1
radio input "true"
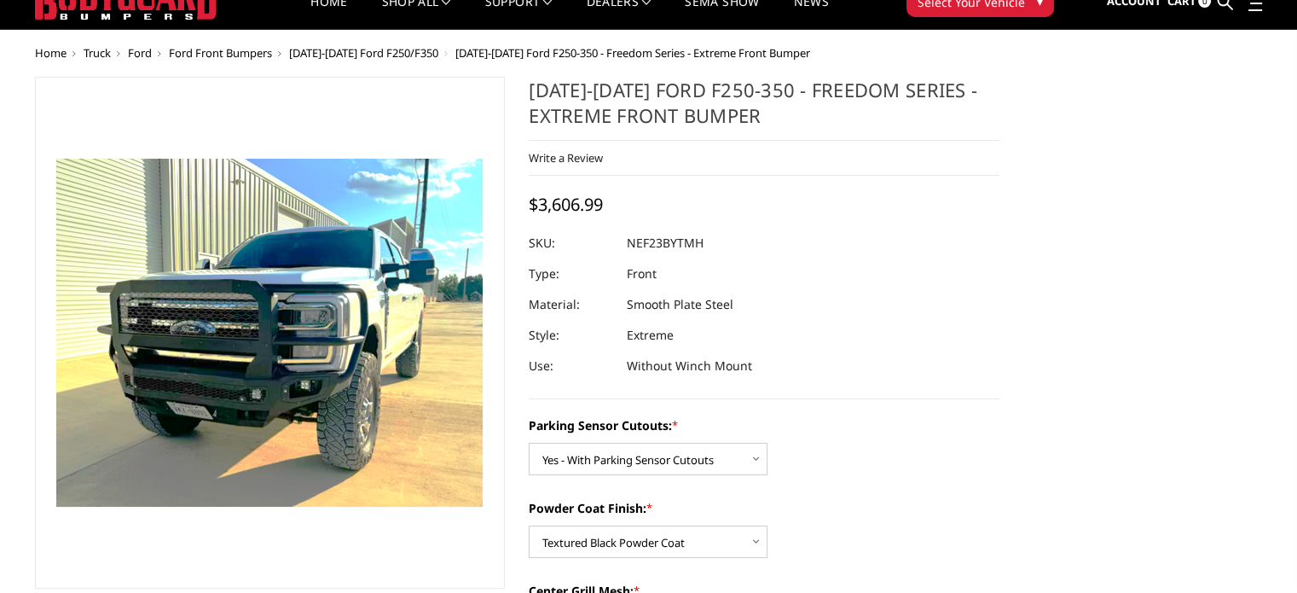
scroll to position [3, 0]
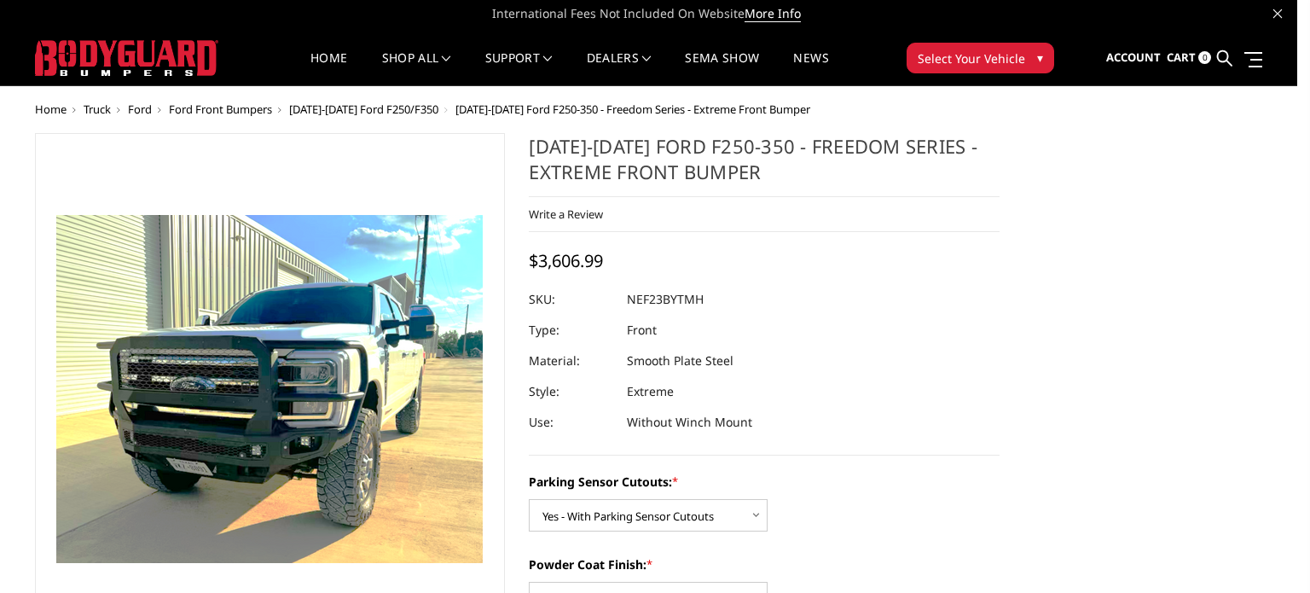
click at [1296, 119] on div at bounding box center [655, 296] width 1310 height 593
